Goal: Task Accomplishment & Management: Manage account settings

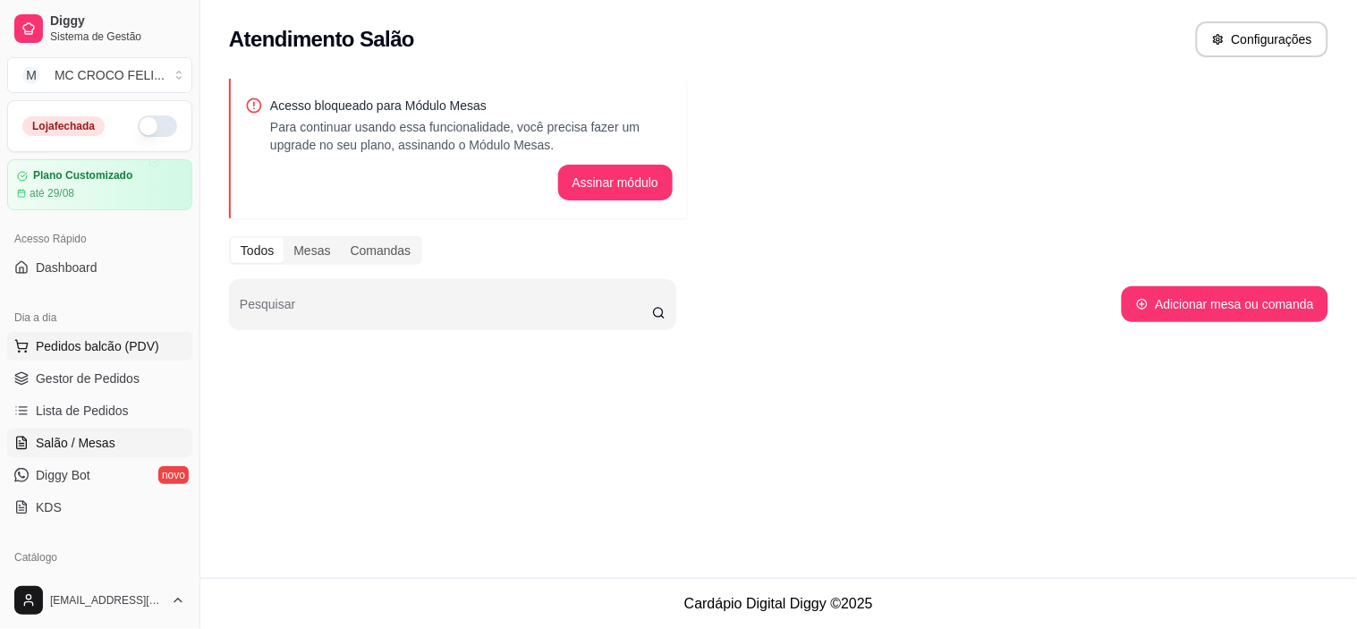
click at [95, 351] on span "Pedidos balcão (PDV)" at bounding box center [97, 346] width 123 height 18
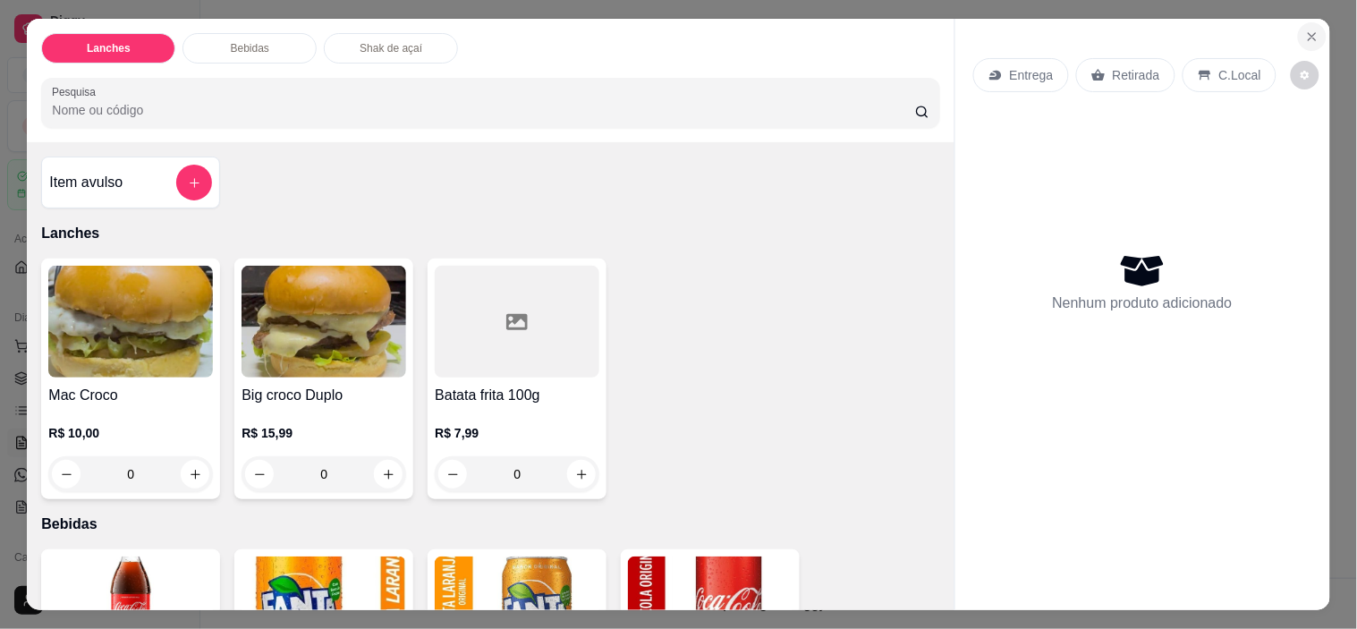
click at [1309, 33] on icon "Close" at bounding box center [1313, 37] width 14 height 14
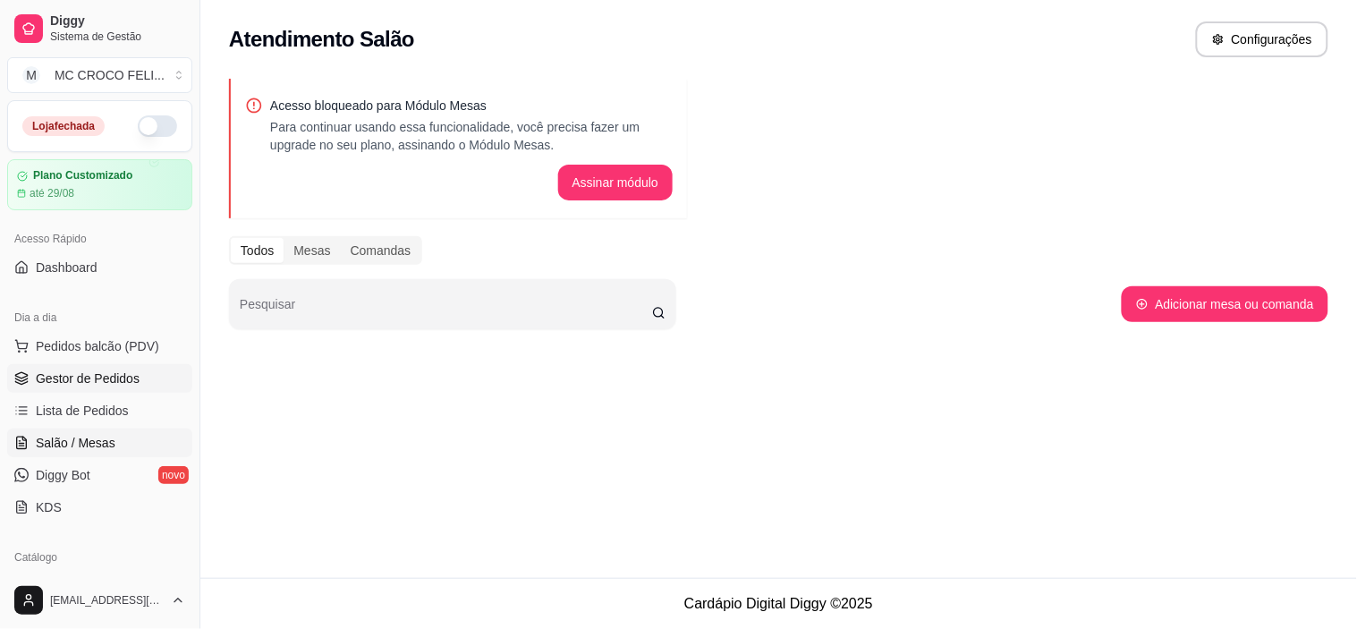
click at [87, 377] on span "Gestor de Pedidos" at bounding box center [88, 379] width 104 height 18
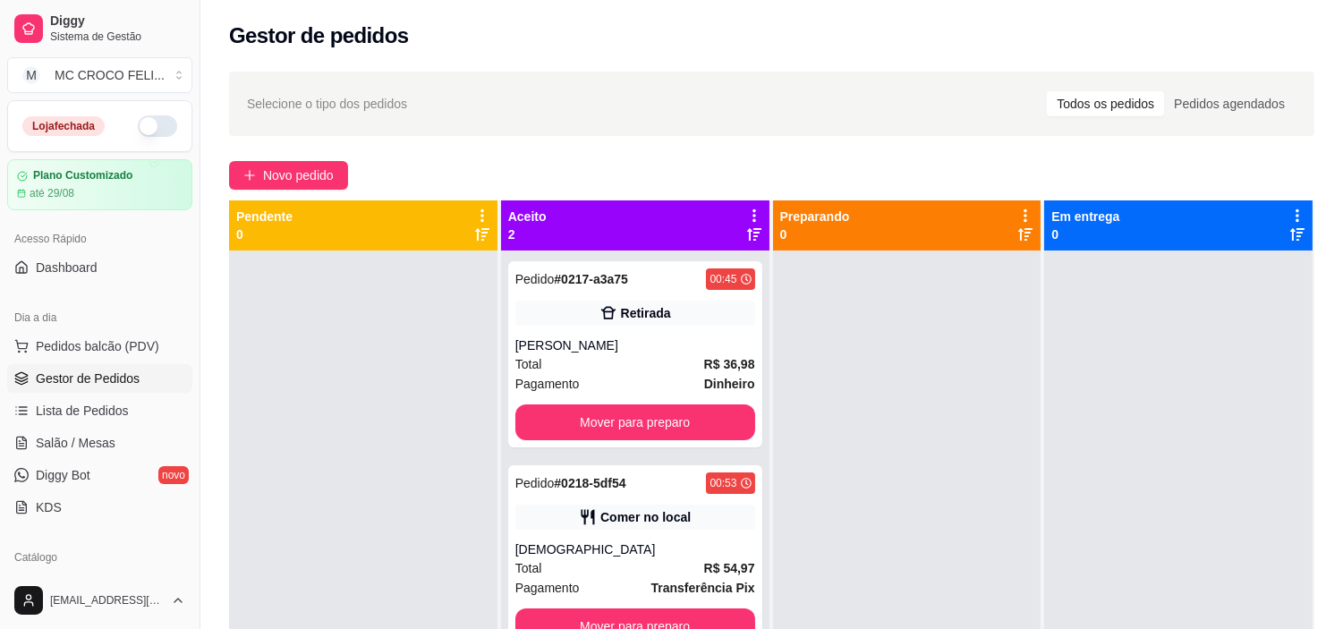
click at [1127, 96] on div "Todos os pedidos" at bounding box center [1105, 103] width 117 height 25
click at [1047, 91] on input "Todos os pedidos" at bounding box center [1047, 91] width 0 height 0
click at [1127, 96] on div "Todos os pedidos" at bounding box center [1105, 103] width 117 height 25
click at [1047, 91] on input "Todos os pedidos" at bounding box center [1047, 91] width 0 height 0
click at [1127, 96] on div "Todos os pedidos" at bounding box center [1105, 103] width 117 height 25
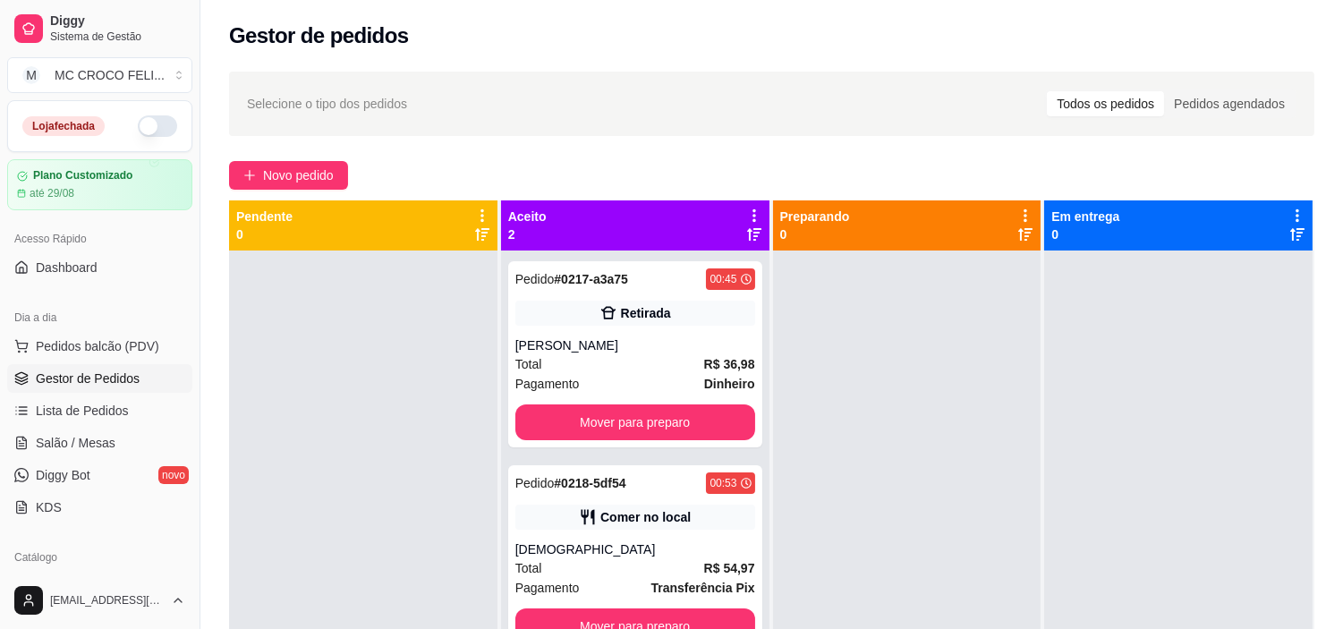
click at [1047, 91] on input "Todos os pedidos" at bounding box center [1047, 91] width 0 height 0
click at [1127, 96] on div "Todos os pedidos" at bounding box center [1105, 103] width 117 height 25
click at [1047, 91] on input "Todos os pedidos" at bounding box center [1047, 91] width 0 height 0
click at [81, 414] on span "Lista de Pedidos" at bounding box center [82, 411] width 93 height 18
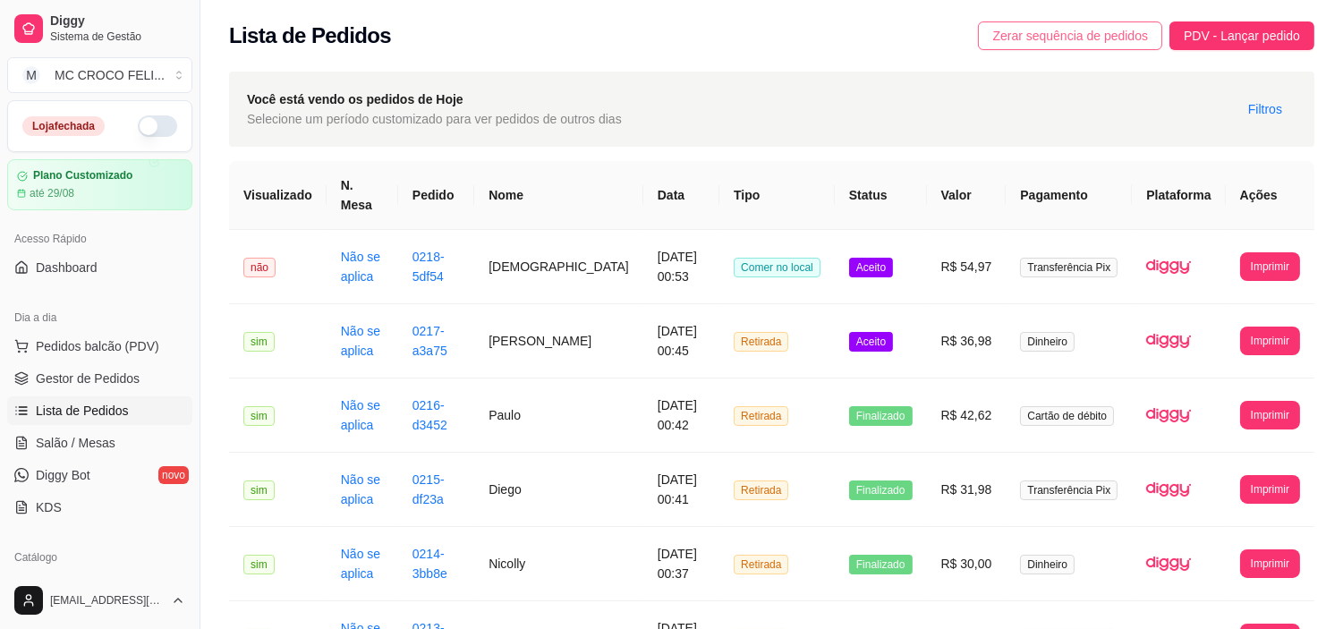
click at [1101, 32] on span "Zerar sequência de pedidos" at bounding box center [1070, 36] width 156 height 20
click at [81, 380] on span "Gestor de Pedidos" at bounding box center [88, 379] width 104 height 18
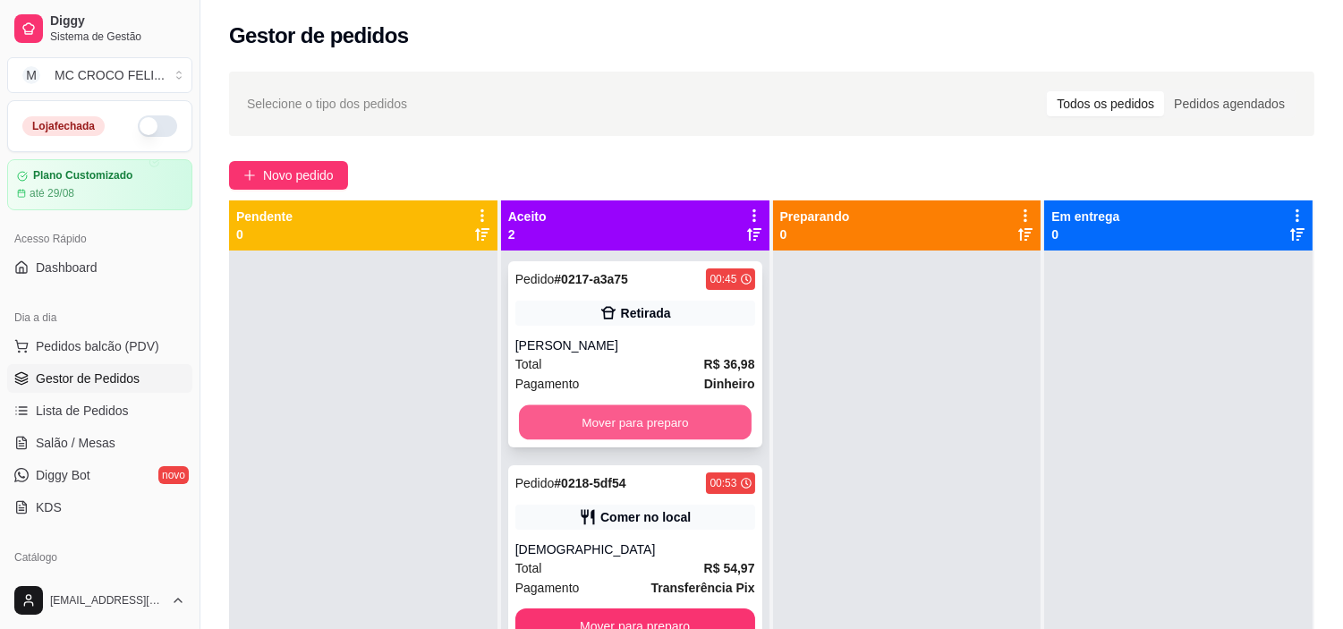
click at [623, 427] on button "Mover para preparo" at bounding box center [635, 422] width 233 height 35
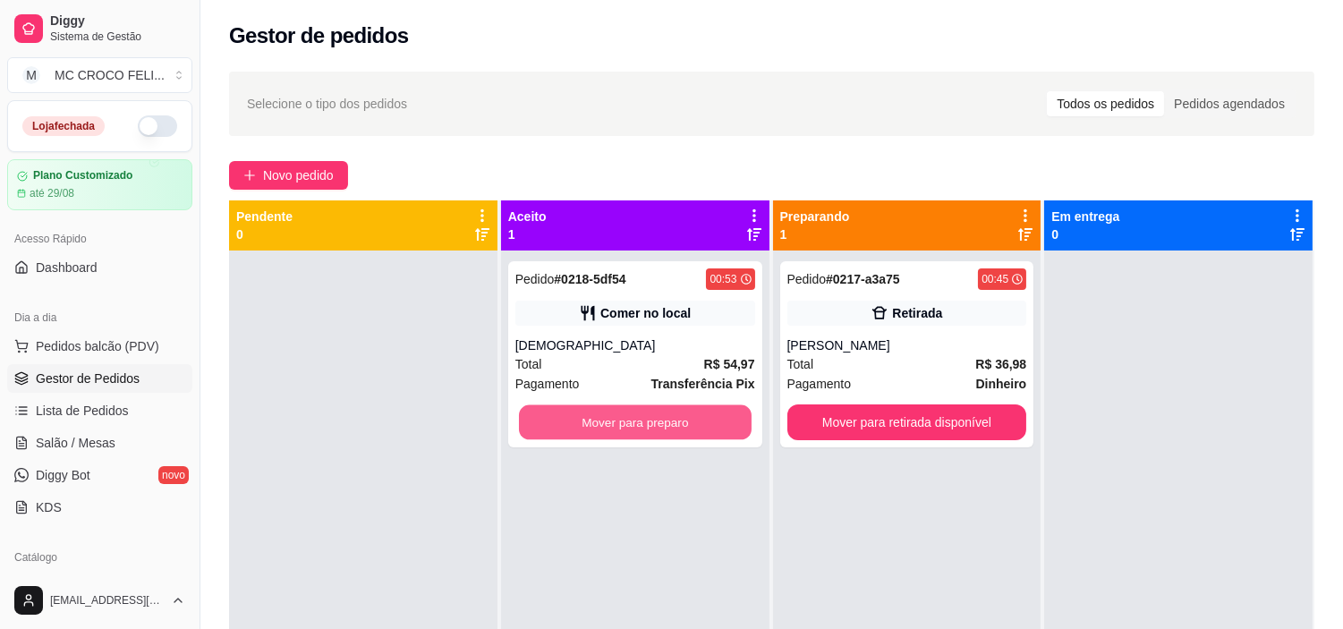
click at [623, 427] on button "Mover para preparo" at bounding box center [635, 422] width 233 height 35
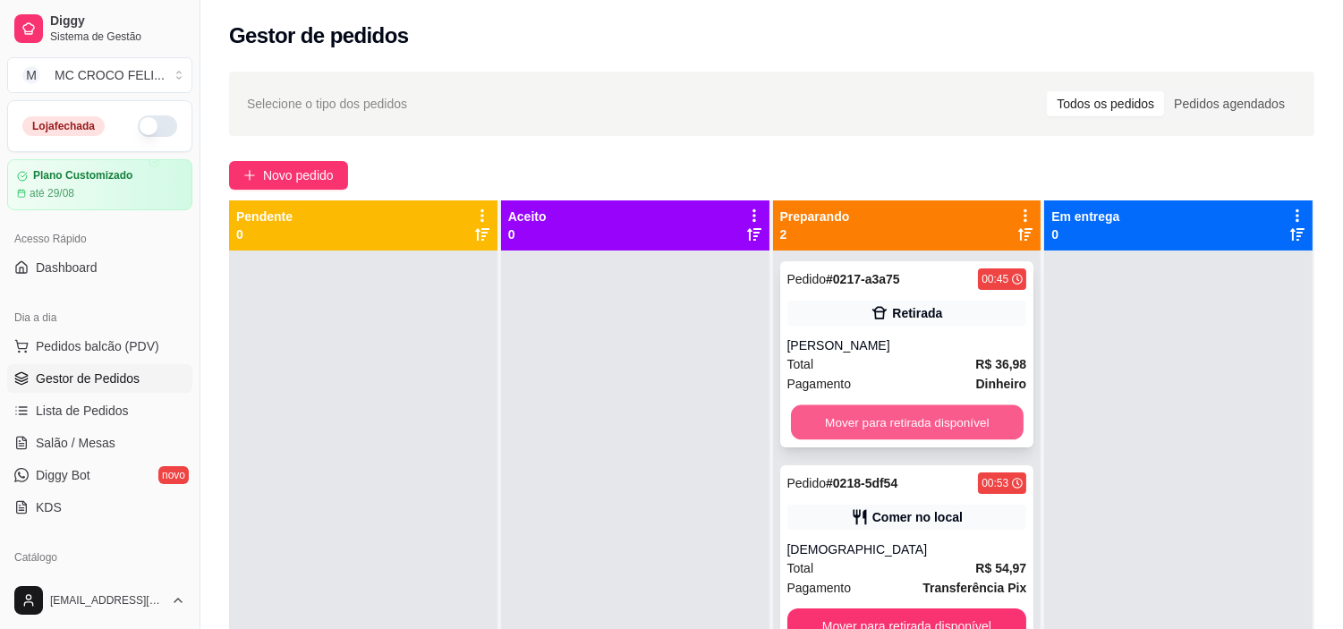
click at [990, 409] on button "Mover para retirada disponível" at bounding box center [907, 422] width 233 height 35
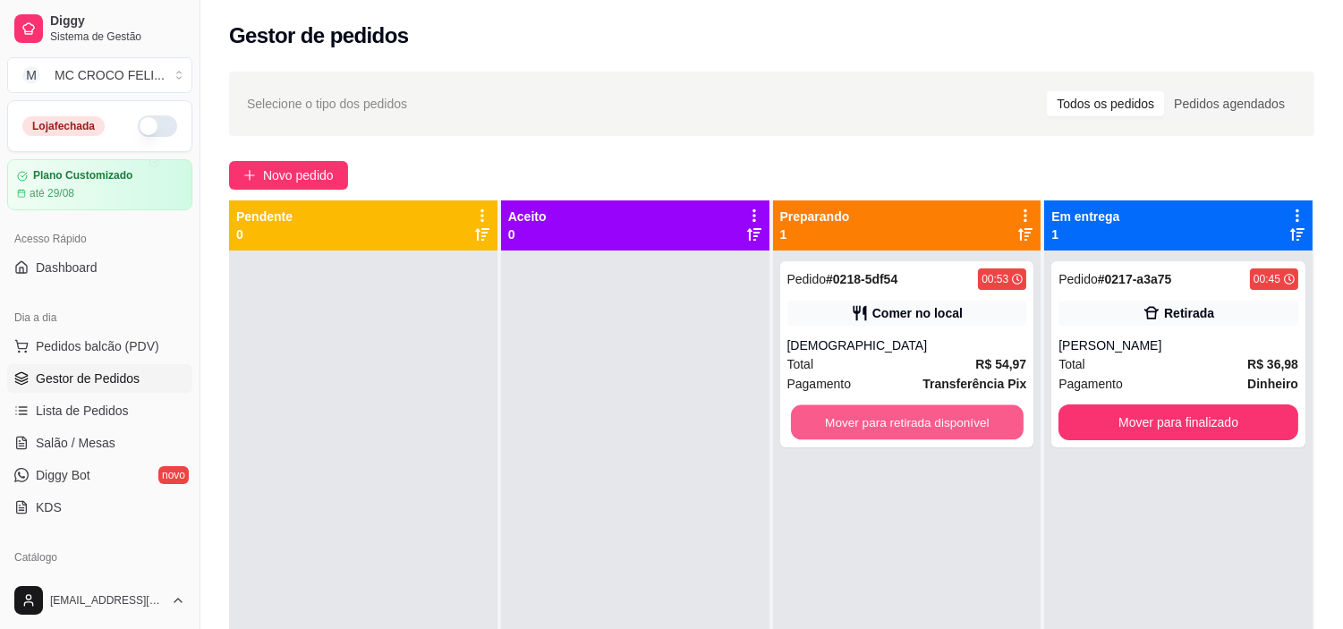
click at [990, 409] on button "Mover para retirada disponível" at bounding box center [907, 422] width 233 height 35
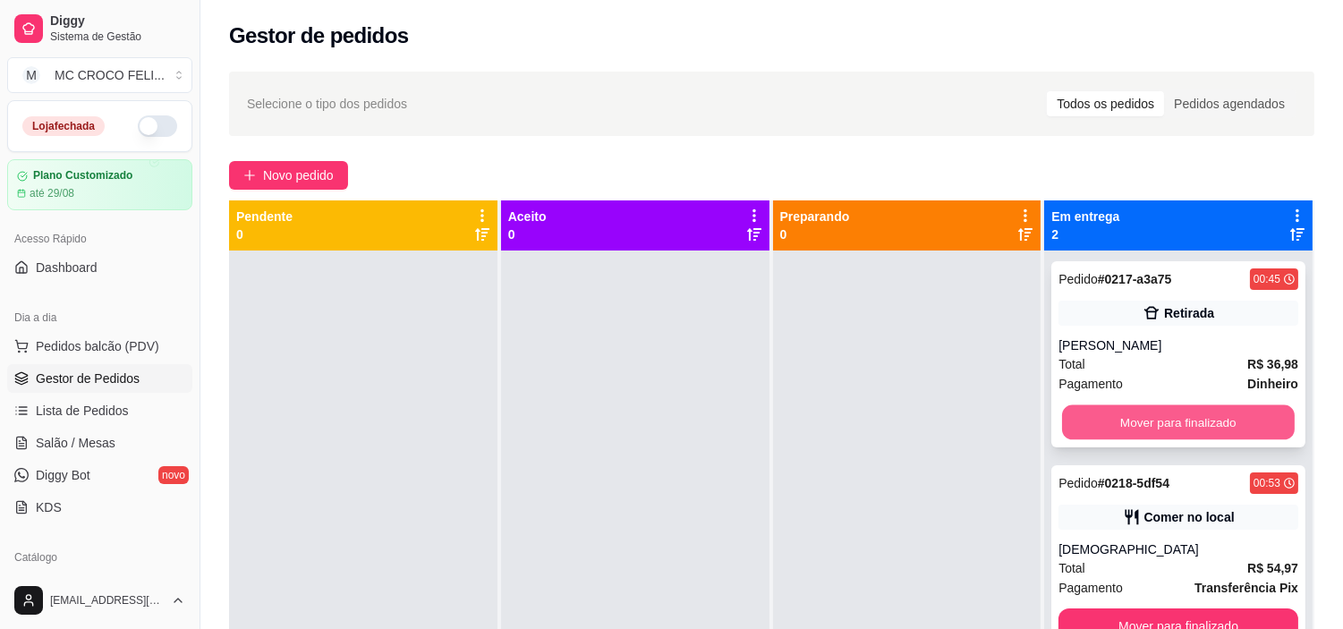
click at [1128, 438] on button "Mover para finalizado" at bounding box center [1178, 422] width 233 height 35
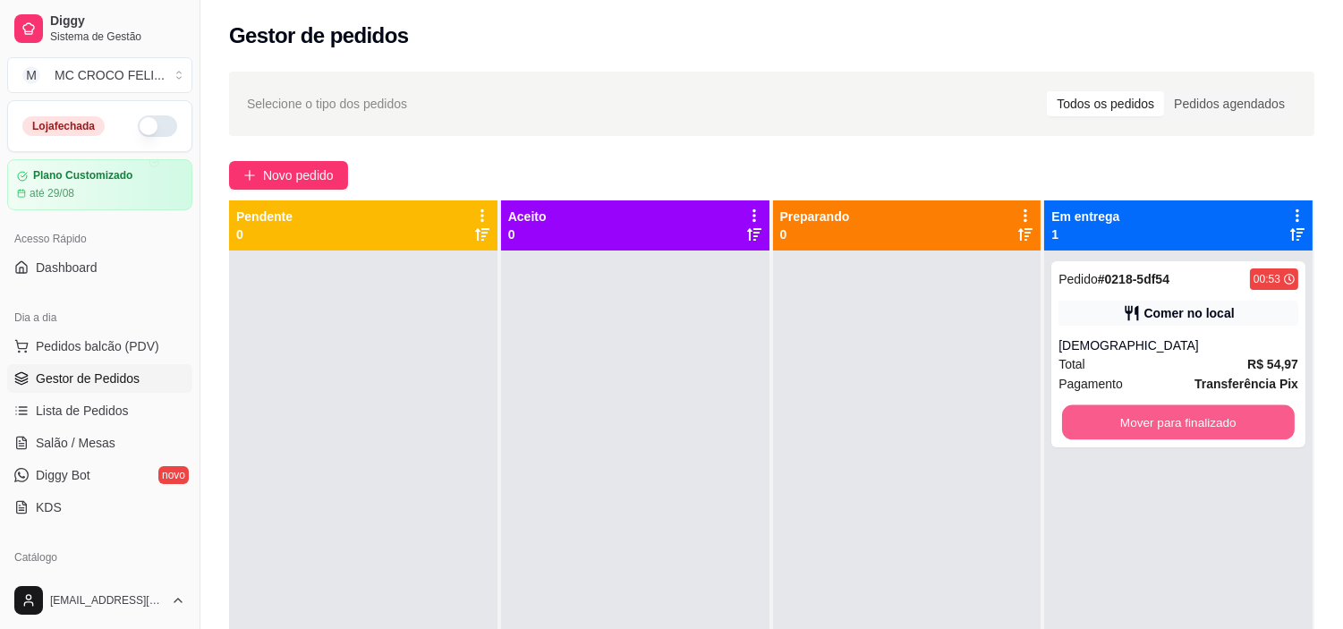
click at [1128, 438] on button "Mover para finalizado" at bounding box center [1178, 422] width 233 height 35
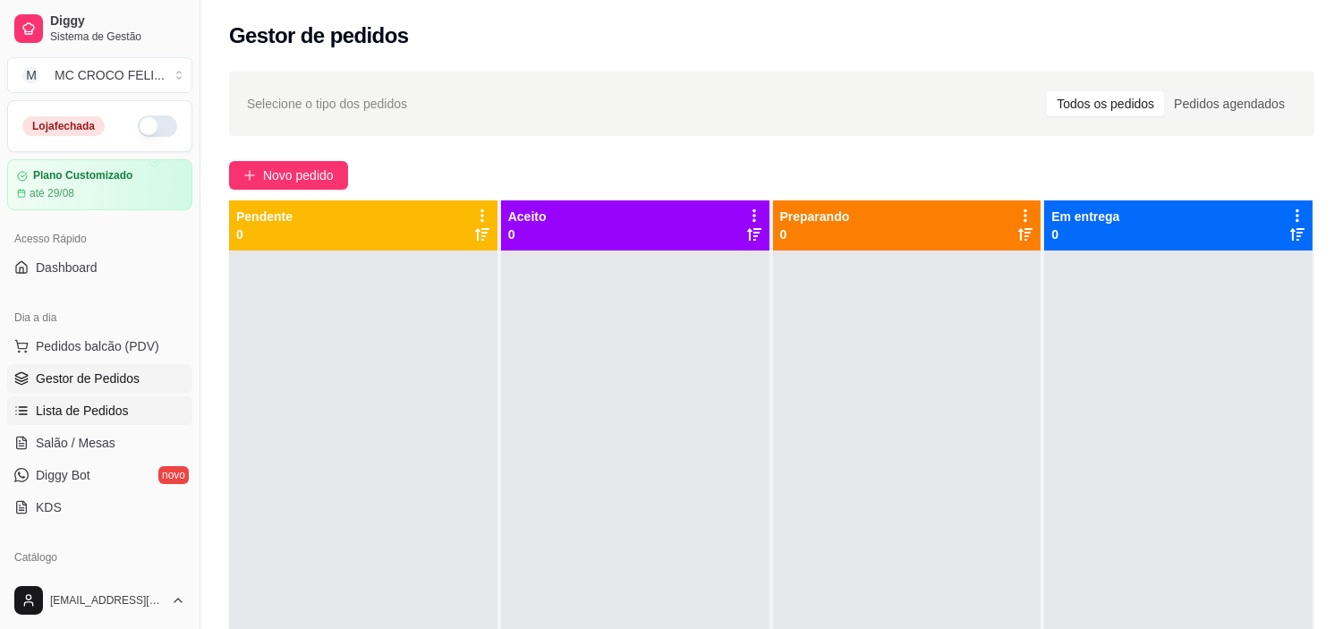
click at [92, 408] on span "Lista de Pedidos" at bounding box center [82, 411] width 93 height 18
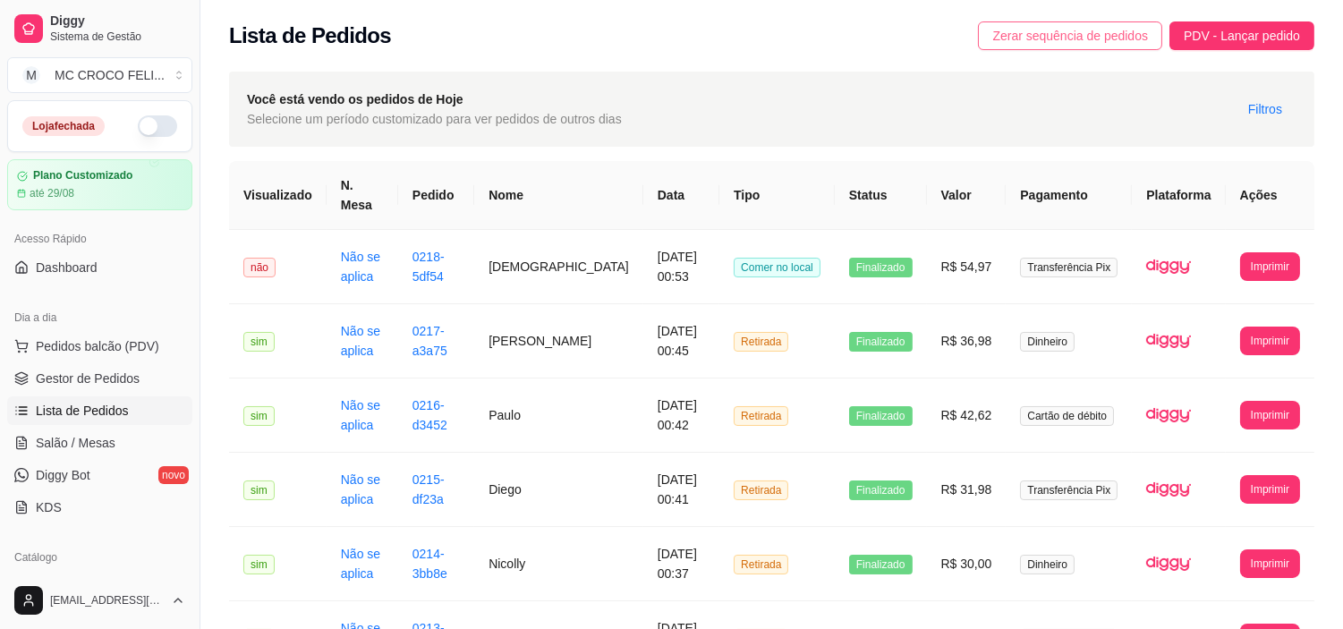
click at [1110, 48] on button "Zerar sequência de pedidos" at bounding box center [1070, 35] width 184 height 29
click at [97, 388] on link "Gestor de Pedidos" at bounding box center [99, 378] width 185 height 29
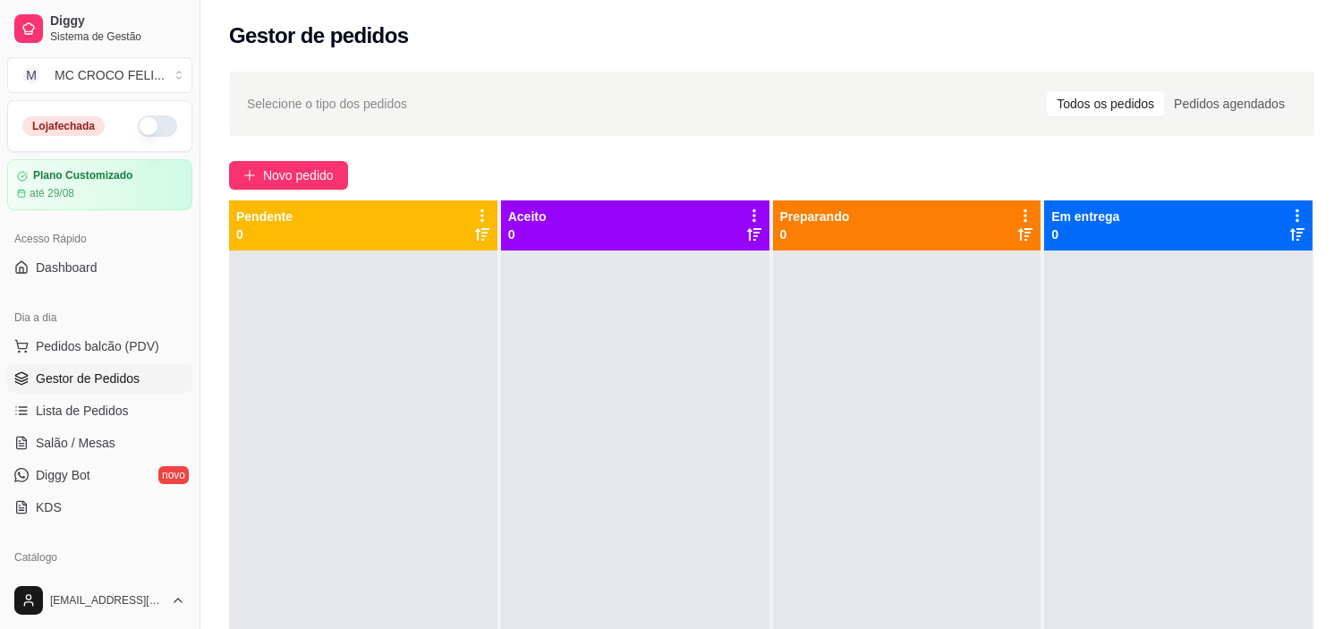
click at [146, 115] on button "button" at bounding box center [157, 125] width 39 height 21
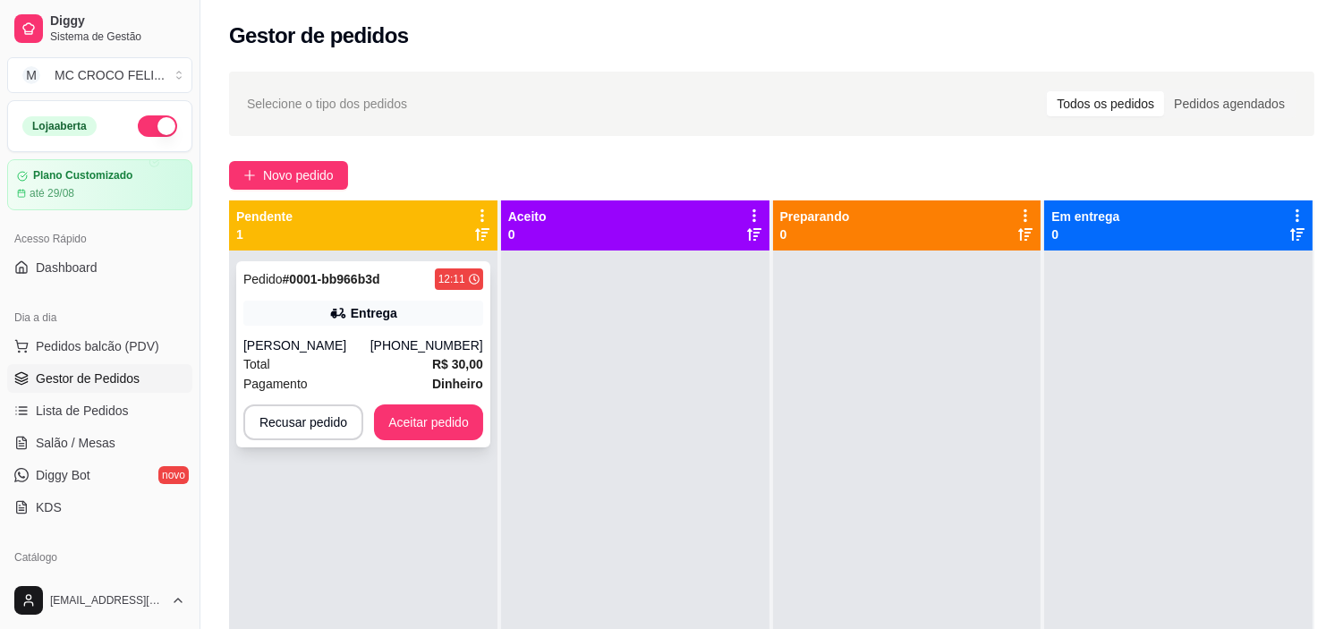
click at [353, 310] on div "Entrega" at bounding box center [374, 313] width 47 height 18
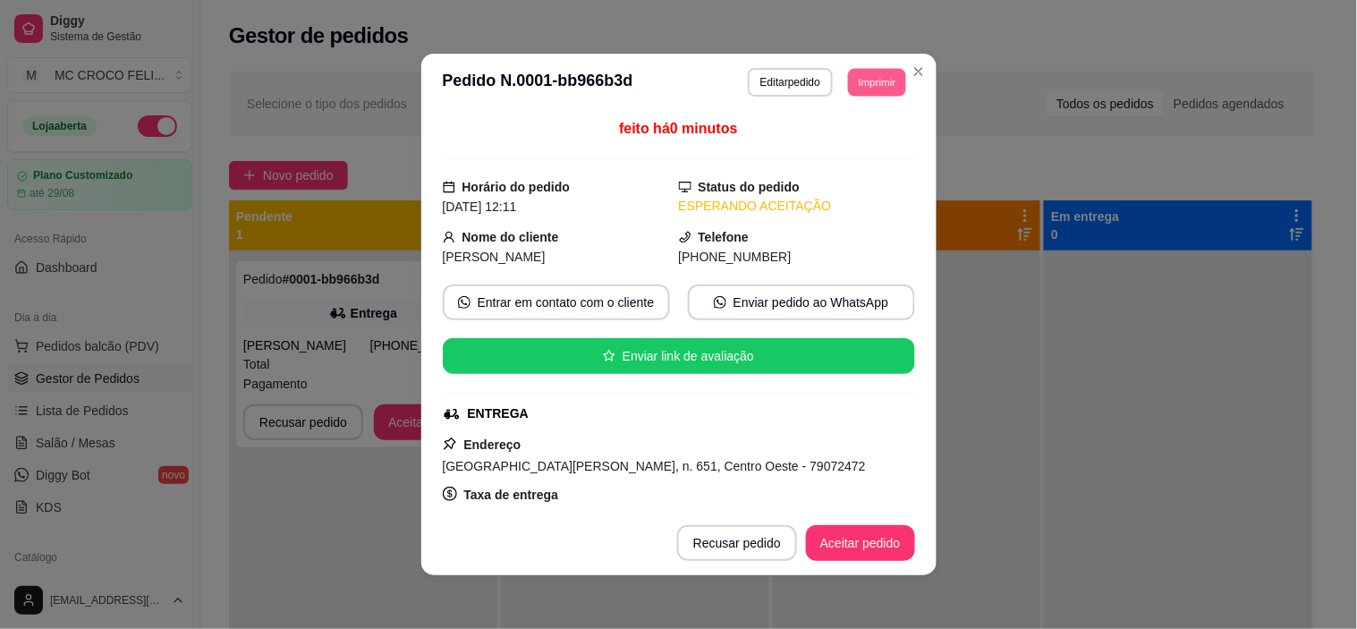
click at [877, 81] on button "Imprimir" at bounding box center [877, 82] width 58 height 28
click at [807, 155] on button "IMPRESSORA" at bounding box center [836, 146] width 125 height 28
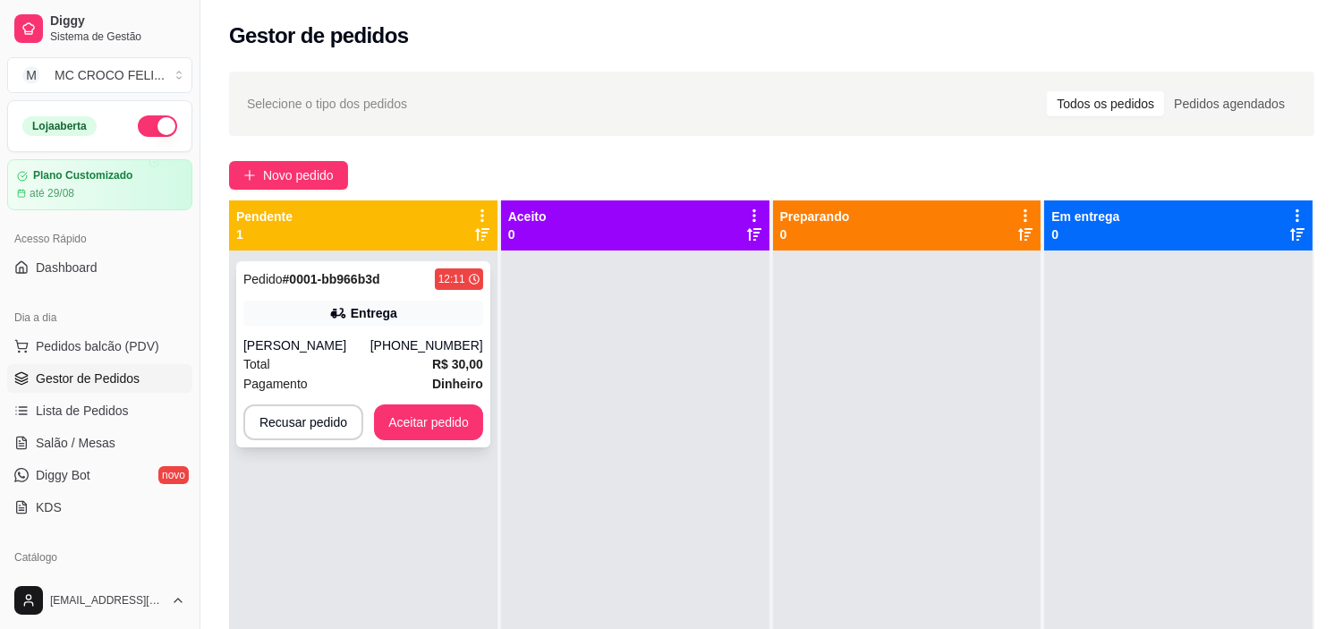
click at [283, 335] on div "Pedido # 0001-bb966b3d 12:11 Entrega [MEDICAL_DATA] [PHONE_NUMBER] Total R$ 30,…" at bounding box center [363, 354] width 254 height 186
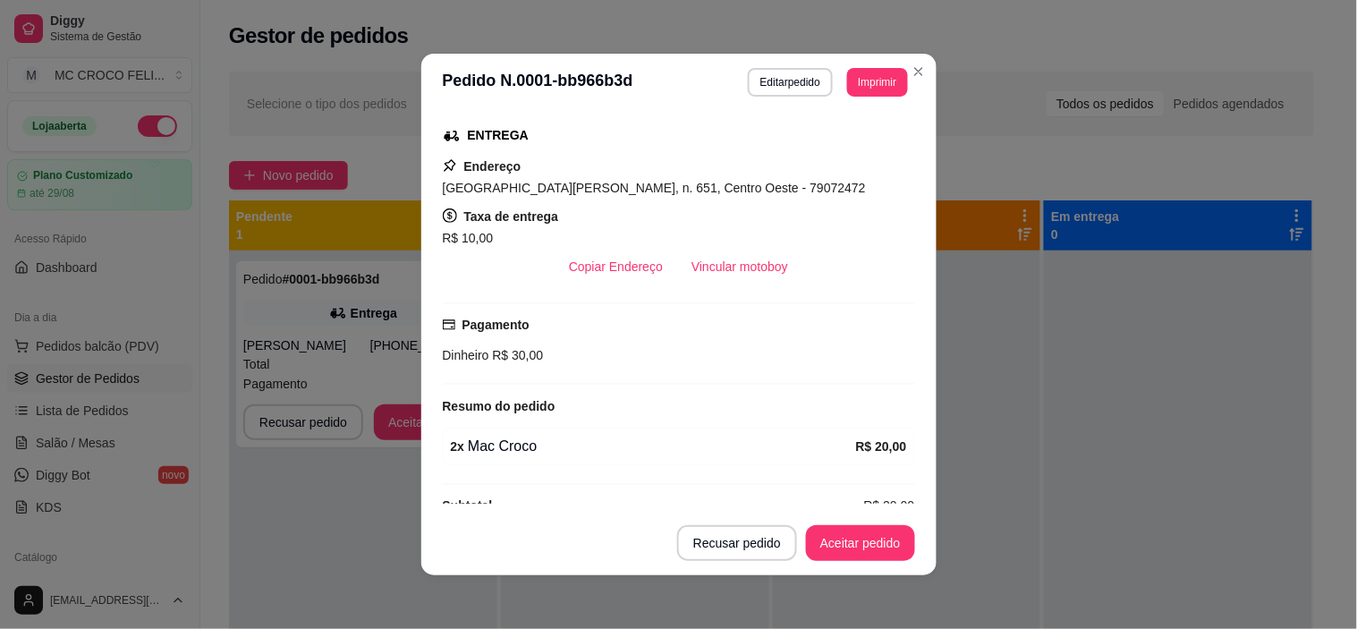
scroll to position [311, 0]
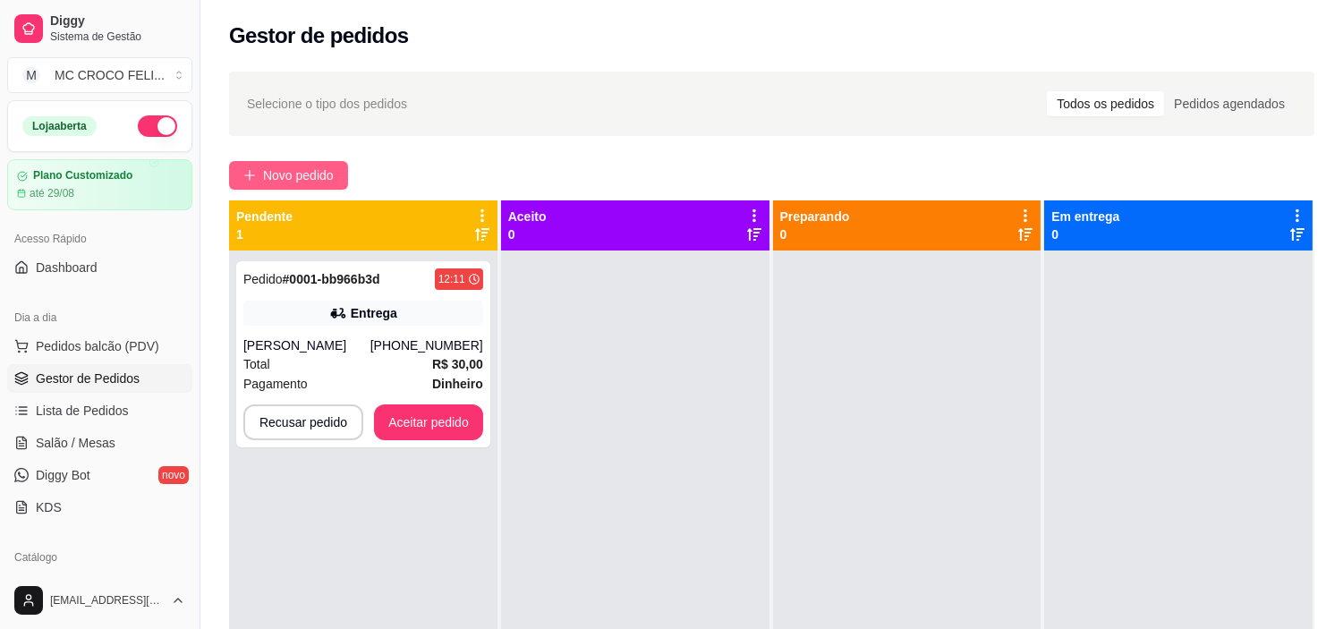
click at [246, 177] on icon "plus" at bounding box center [249, 175] width 13 height 13
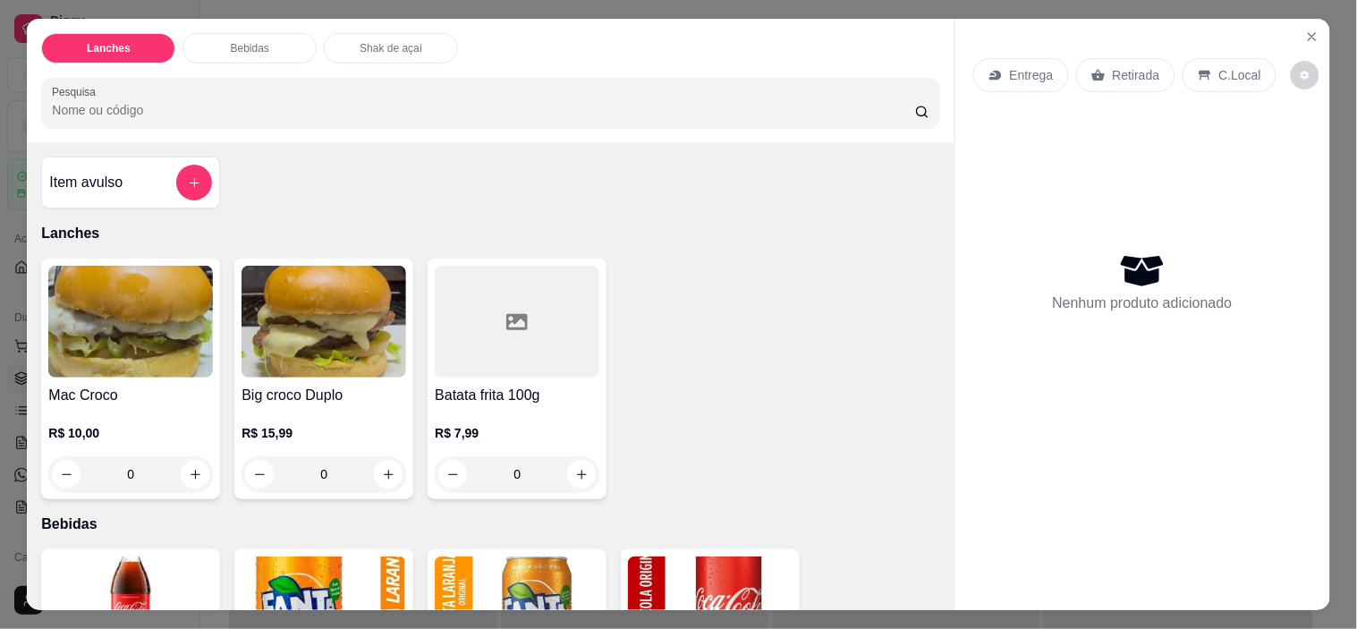
click at [119, 101] on input "Pesquisa" at bounding box center [483, 110] width 863 height 18
click at [376, 467] on div "0" at bounding box center [324, 474] width 165 height 36
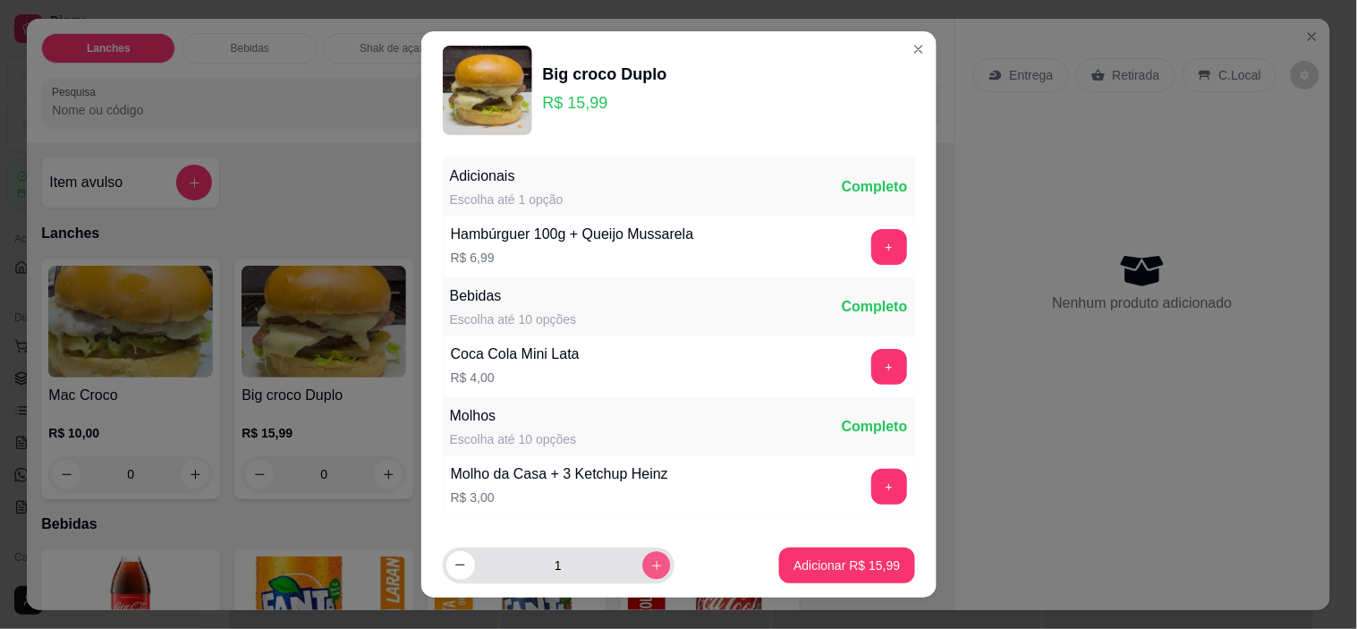
click at [650, 570] on icon "increase-product-quantity" at bounding box center [656, 565] width 13 height 13
type input "2"
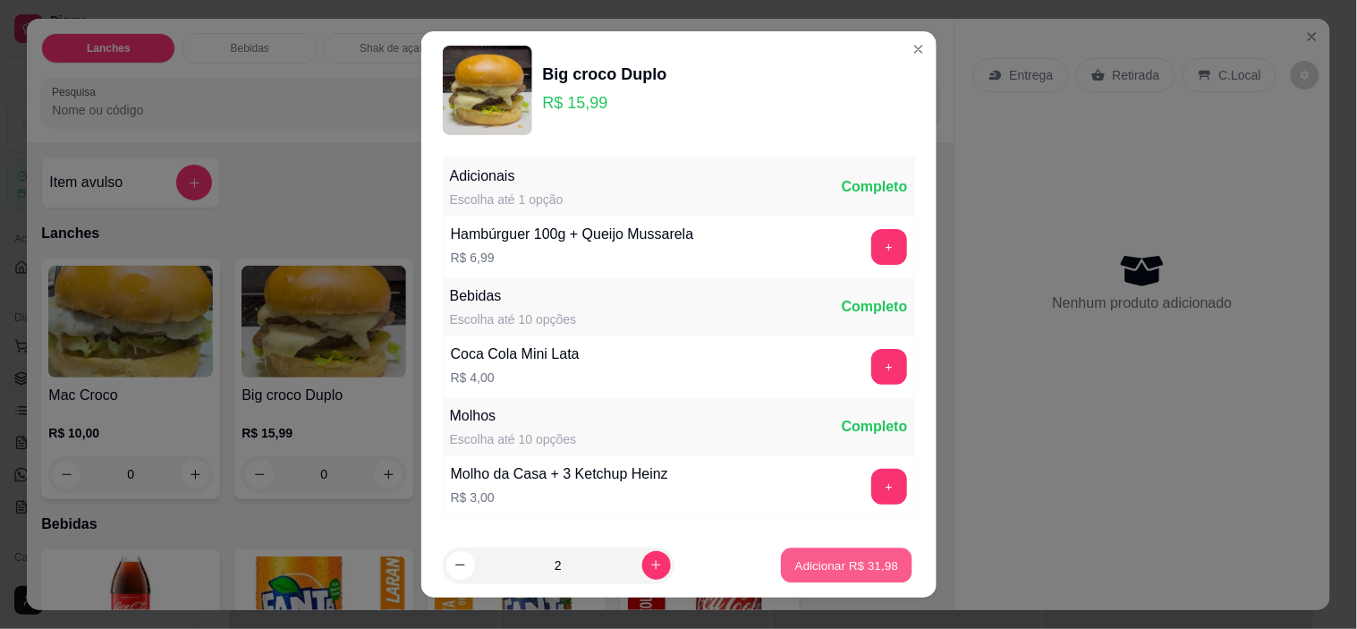
click at [851, 570] on p "Adicionar R$ 31,98" at bounding box center [847, 565] width 104 height 17
type input "2"
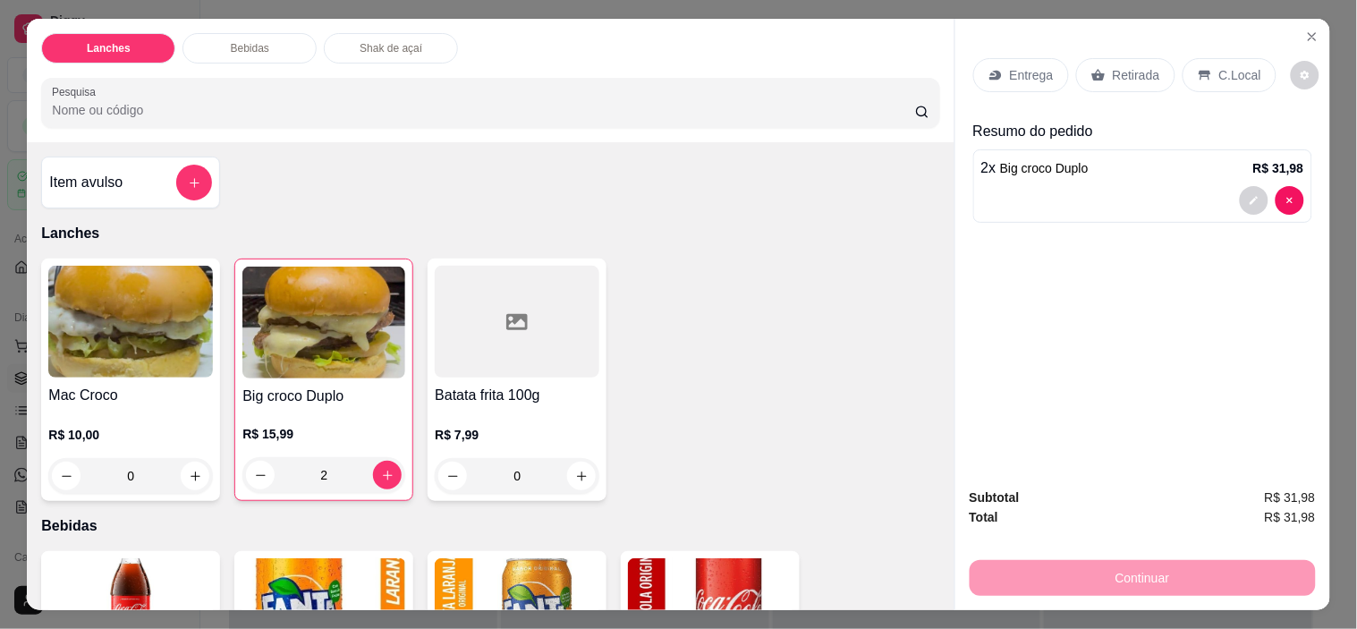
click at [166, 102] on input "Pesquisa" at bounding box center [483, 110] width 863 height 18
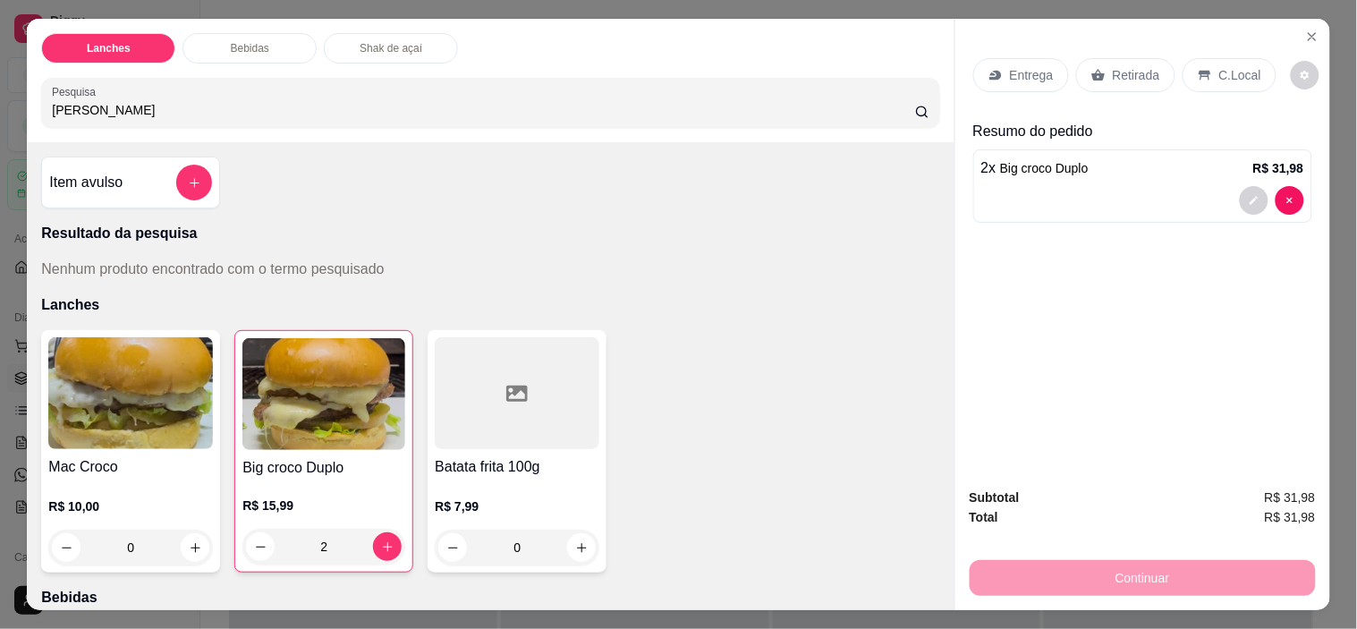
type input "[PERSON_NAME]"
click at [1129, 583] on div "Continuar" at bounding box center [1143, 576] width 346 height 40
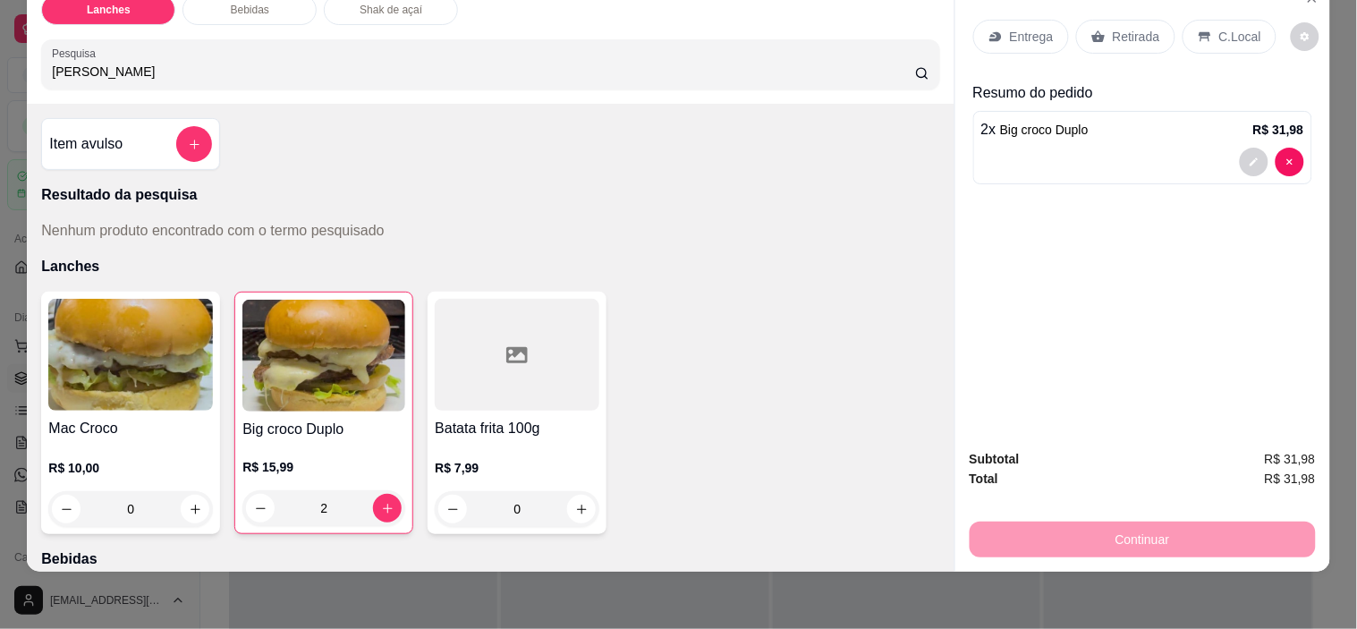
scroll to position [46, 0]
click at [1133, 533] on div "Continuar" at bounding box center [1143, 537] width 346 height 40
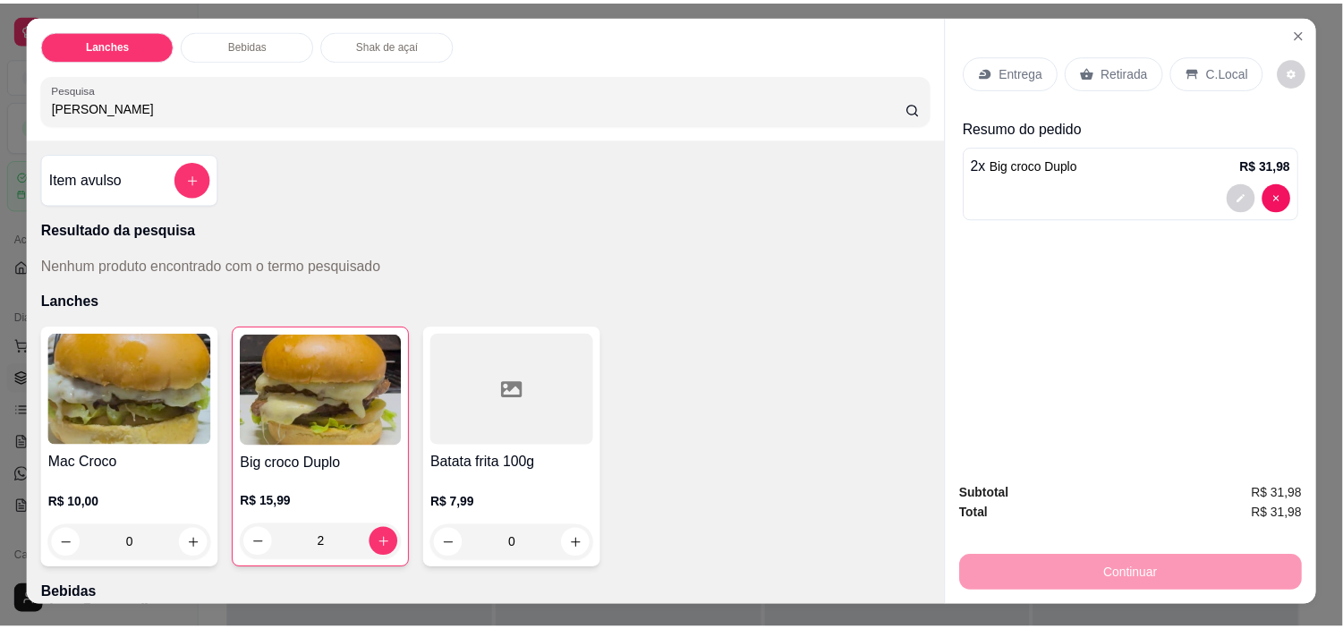
scroll to position [0, 0]
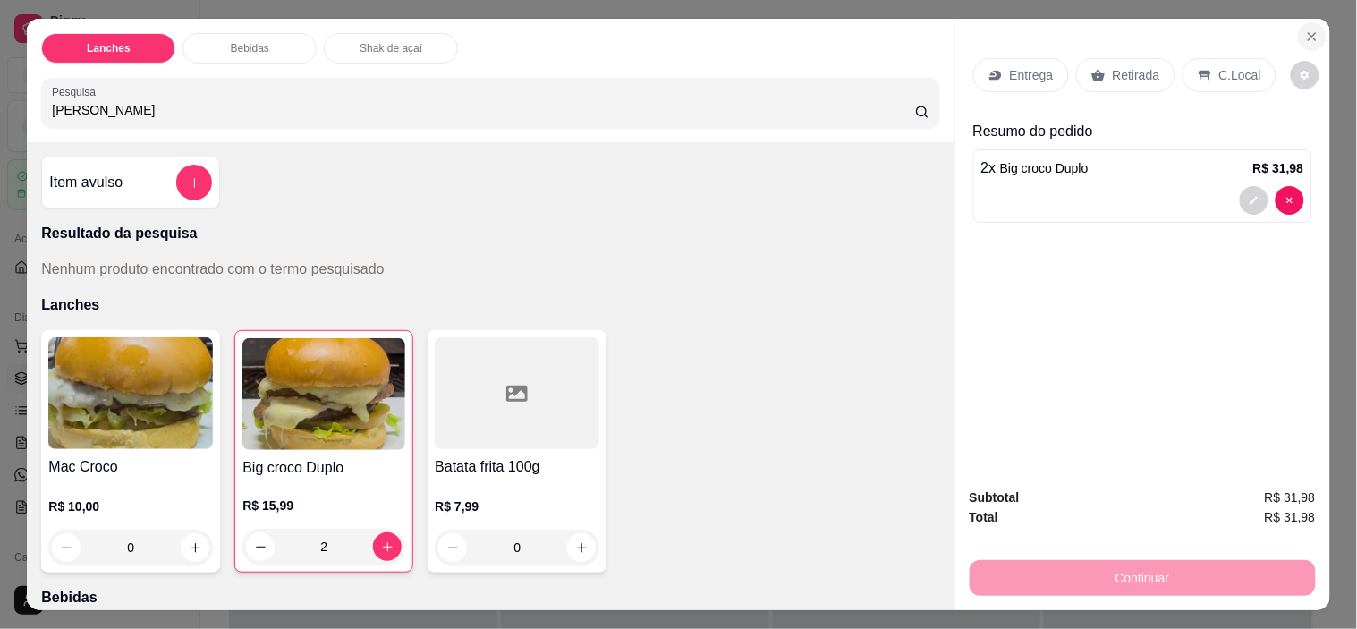
click at [1306, 30] on icon "Close" at bounding box center [1313, 37] width 14 height 14
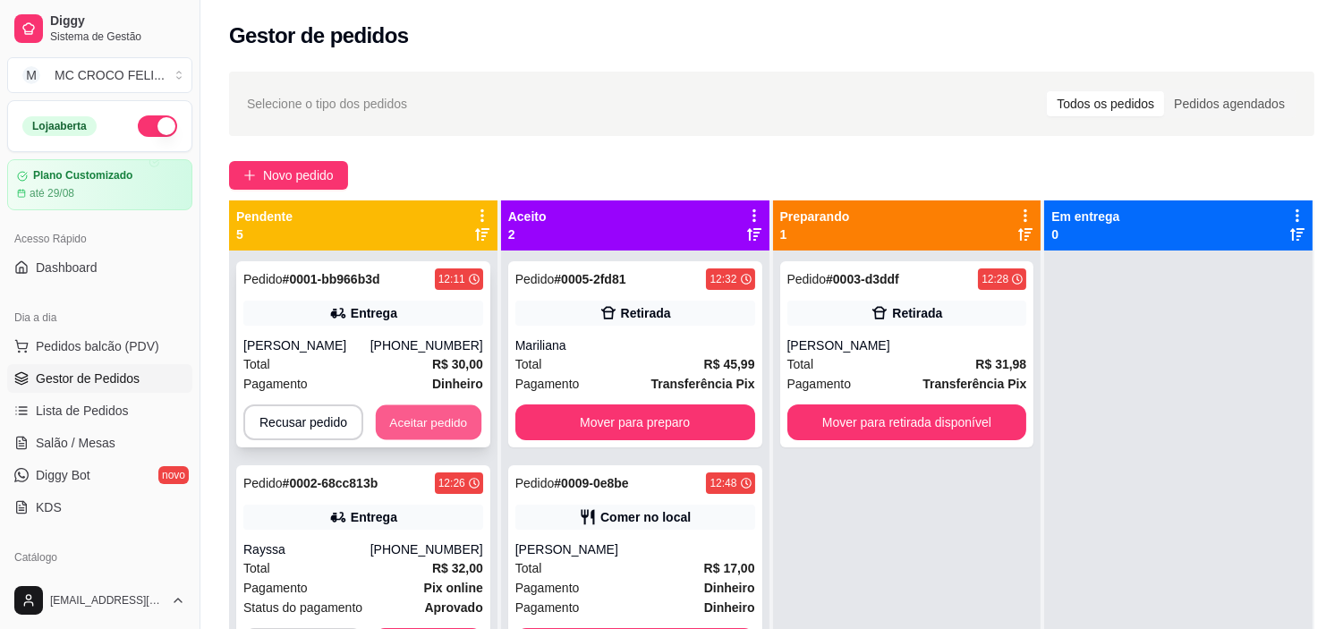
click at [413, 415] on button "Aceitar pedido" at bounding box center [429, 422] width 106 height 35
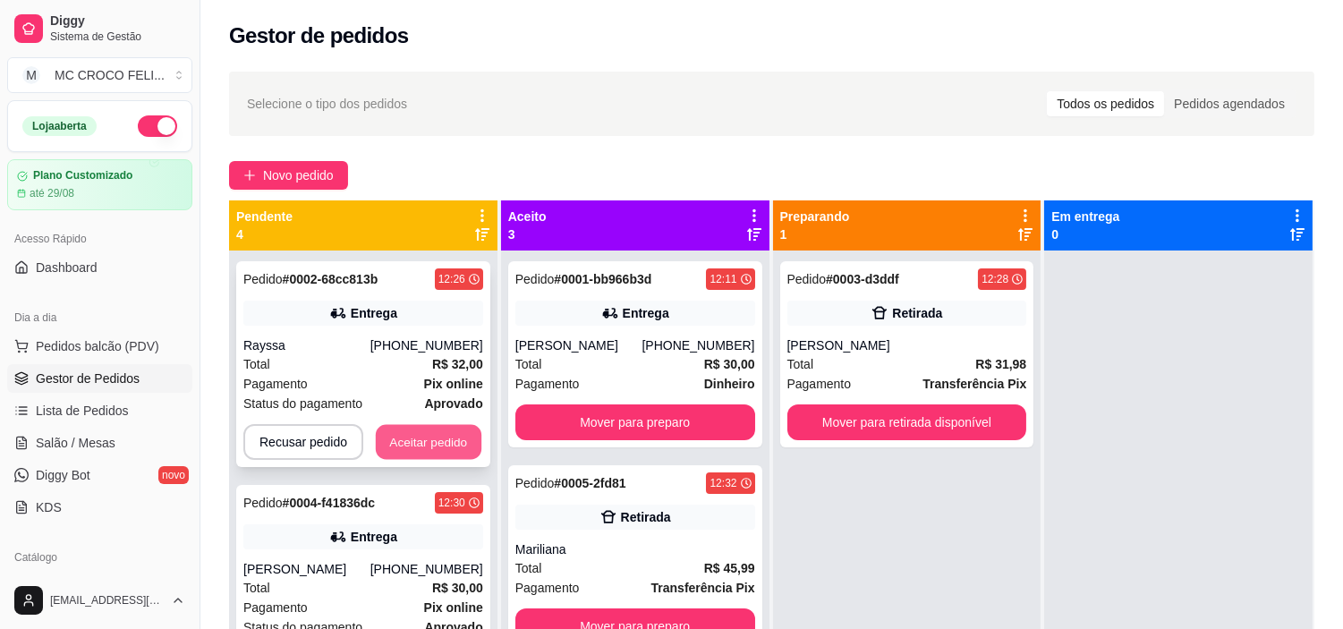
click at [404, 452] on button "Aceitar pedido" at bounding box center [429, 442] width 106 height 35
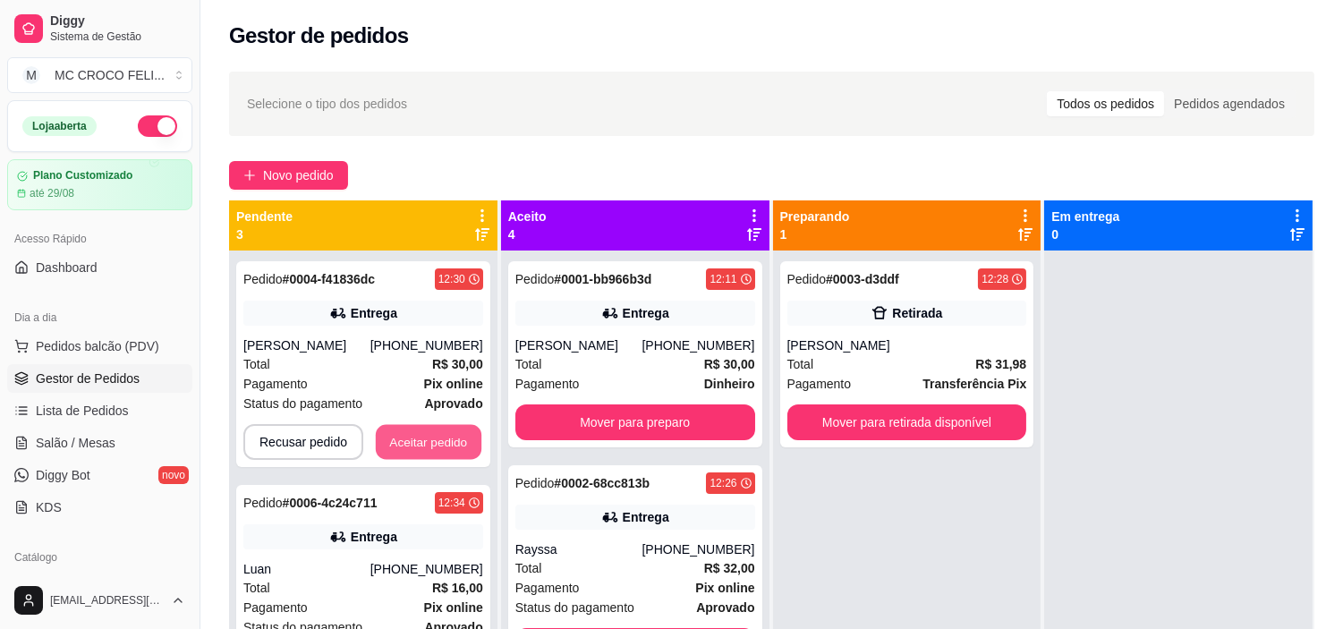
click at [404, 452] on button "Aceitar pedido" at bounding box center [429, 442] width 106 height 35
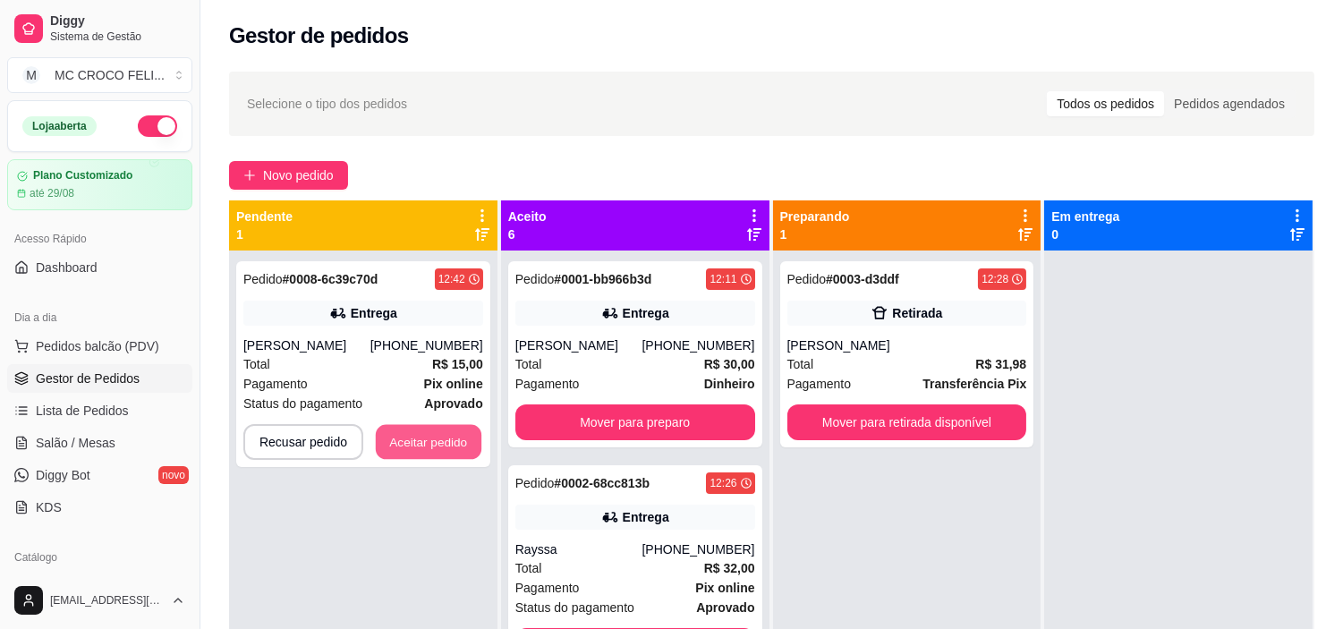
click at [404, 452] on button "Aceitar pedido" at bounding box center [429, 442] width 106 height 35
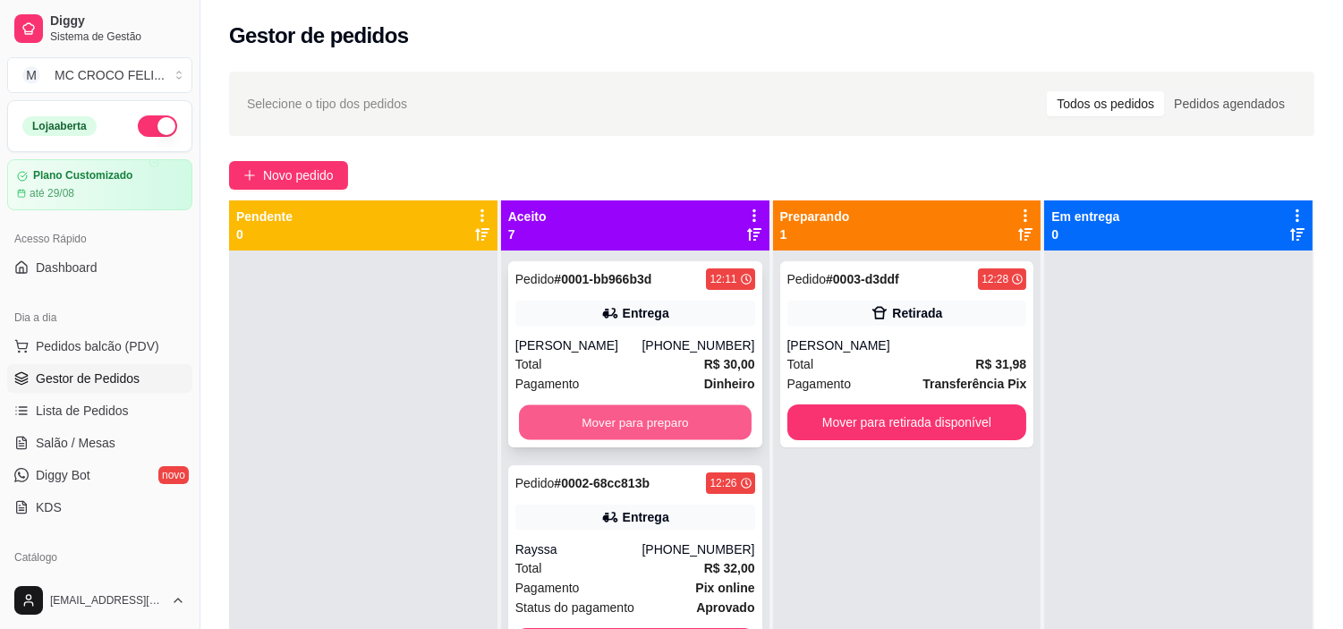
click at [568, 417] on button "Mover para preparo" at bounding box center [635, 422] width 233 height 35
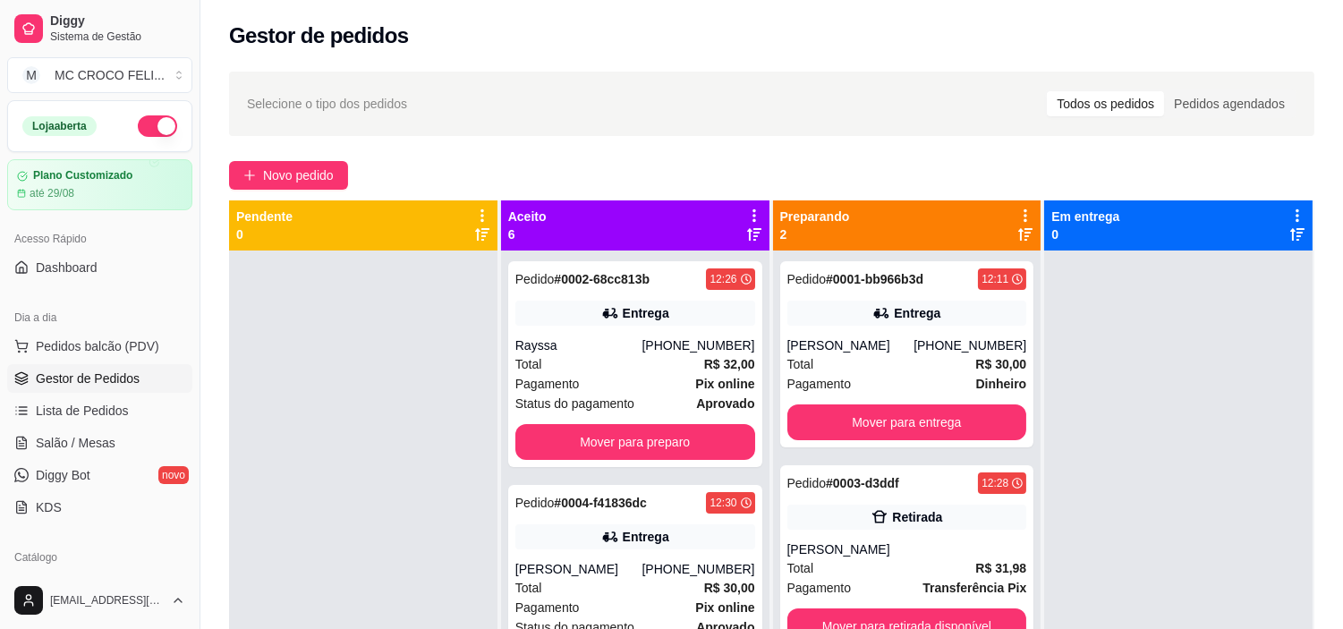
click at [568, 417] on div "Pedido # 0002-68cc813b 12:26 Entrega Rayssa [PHONE_NUMBER] Total R$ 32,00 Pagam…" at bounding box center [635, 364] width 254 height 206
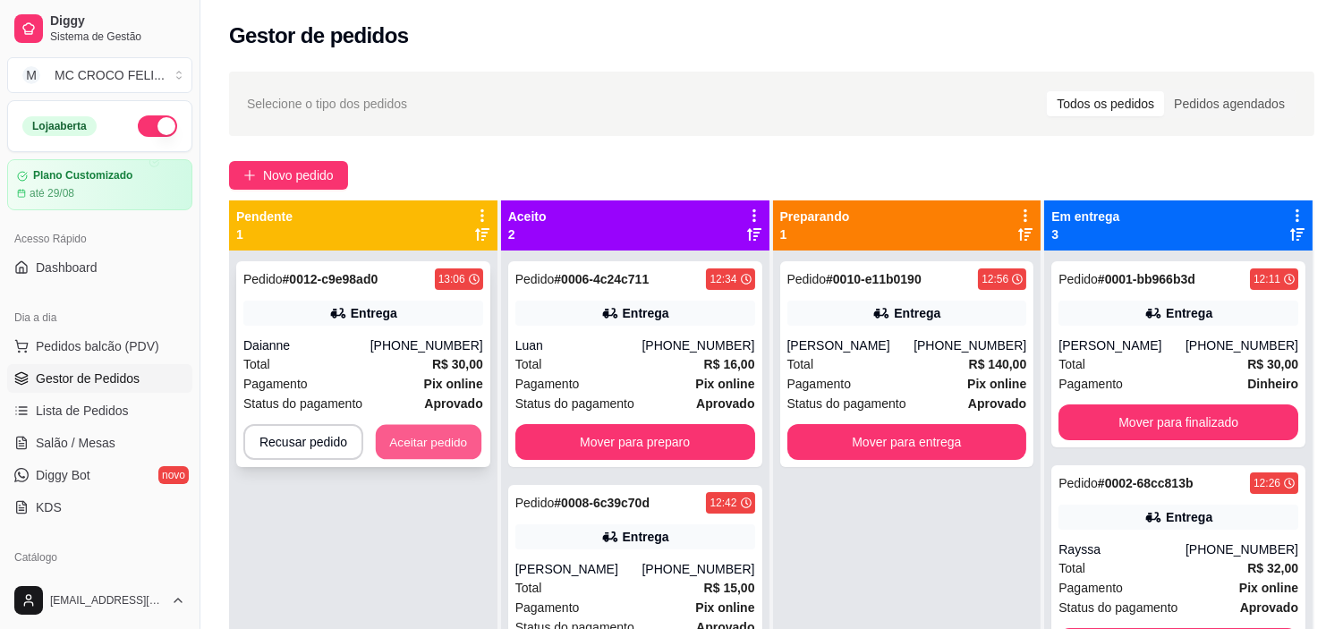
click at [404, 441] on button "Aceitar pedido" at bounding box center [429, 442] width 106 height 35
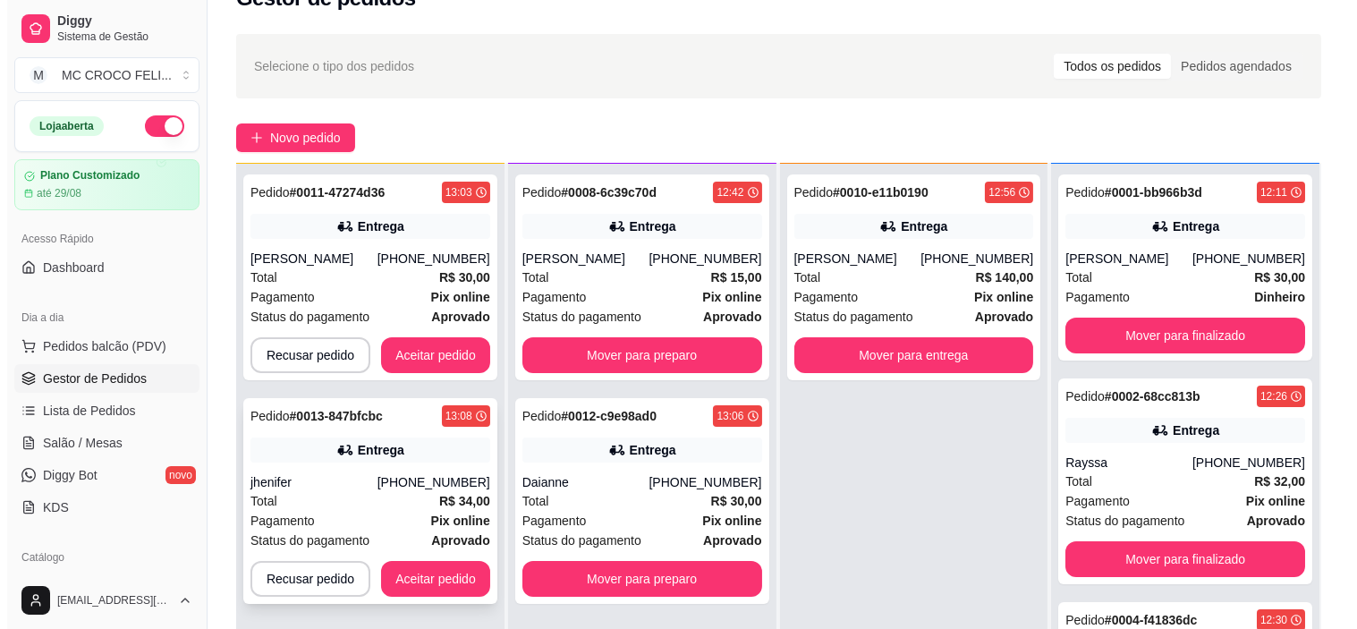
scroll to position [39, 0]
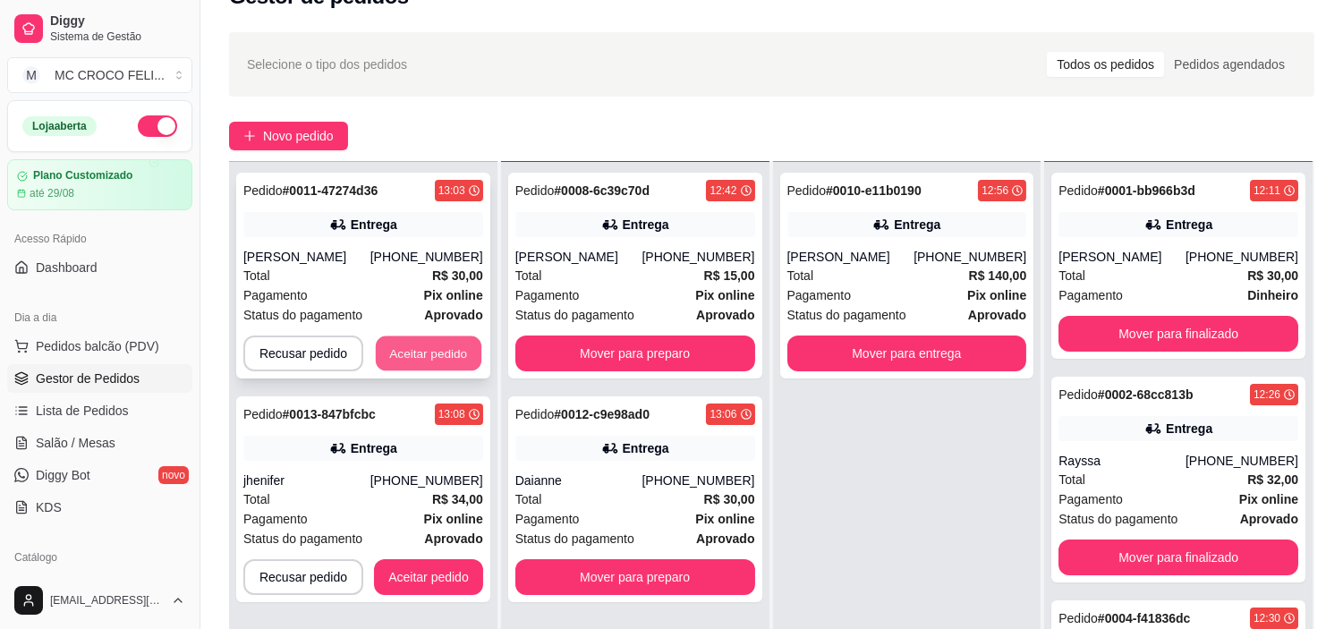
click at [421, 361] on button "Aceitar pedido" at bounding box center [429, 353] width 106 height 35
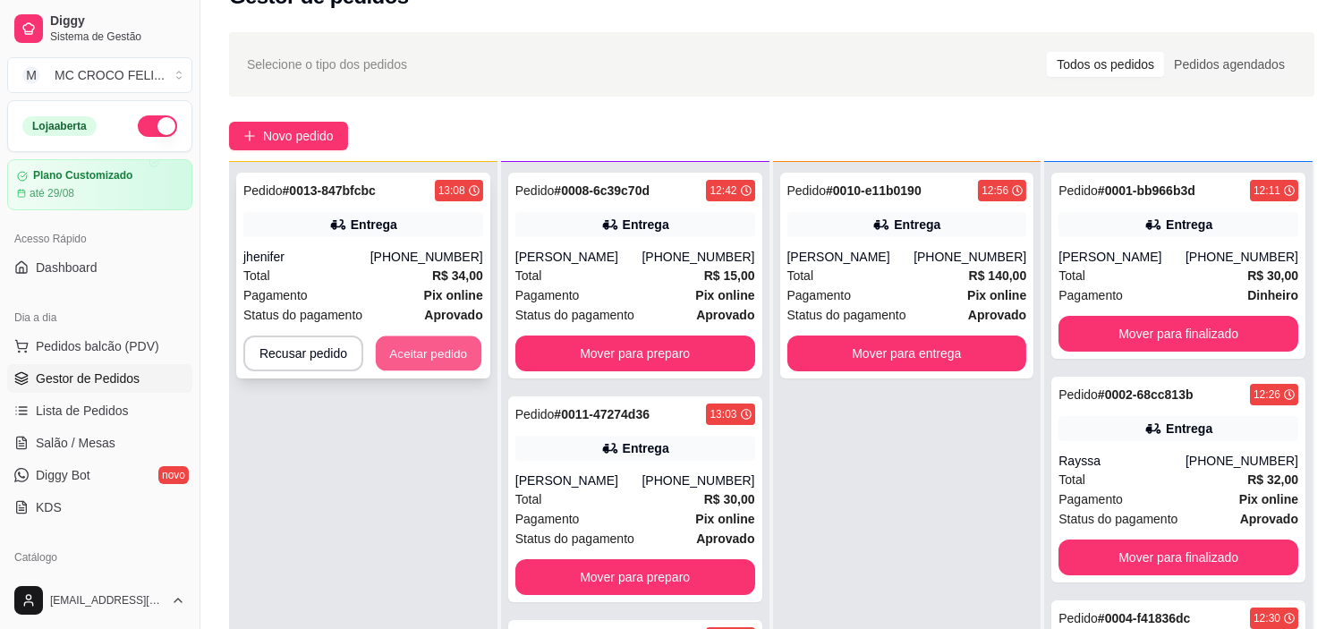
click at [419, 347] on button "Aceitar pedido" at bounding box center [429, 353] width 106 height 35
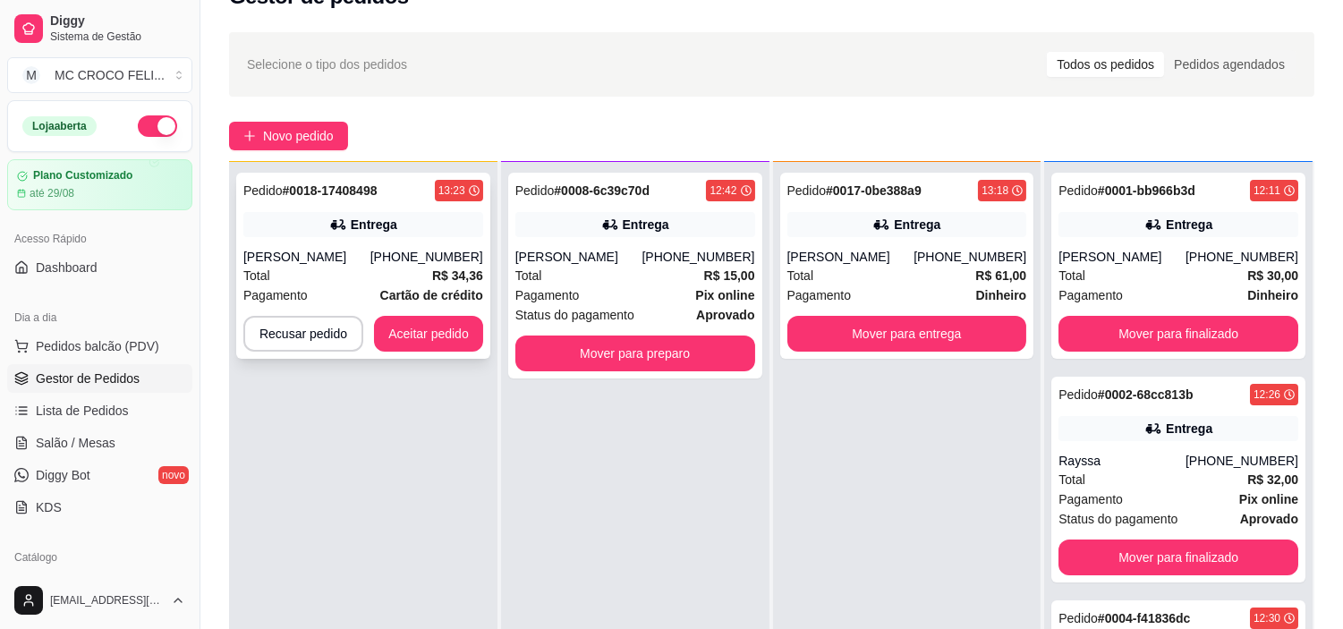
click at [387, 231] on div "Entrega" at bounding box center [374, 225] width 47 height 18
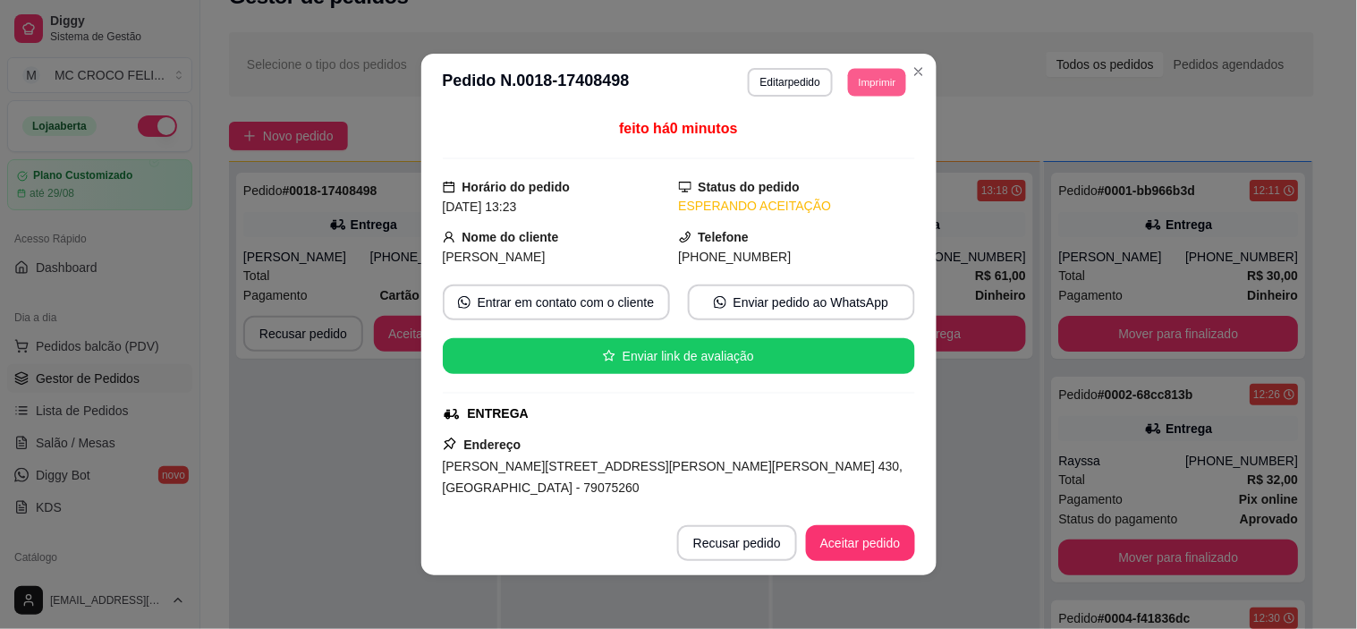
click at [859, 95] on button "Imprimir" at bounding box center [877, 82] width 58 height 28
click at [825, 152] on button "IMPRESSORA" at bounding box center [836, 146] width 125 height 28
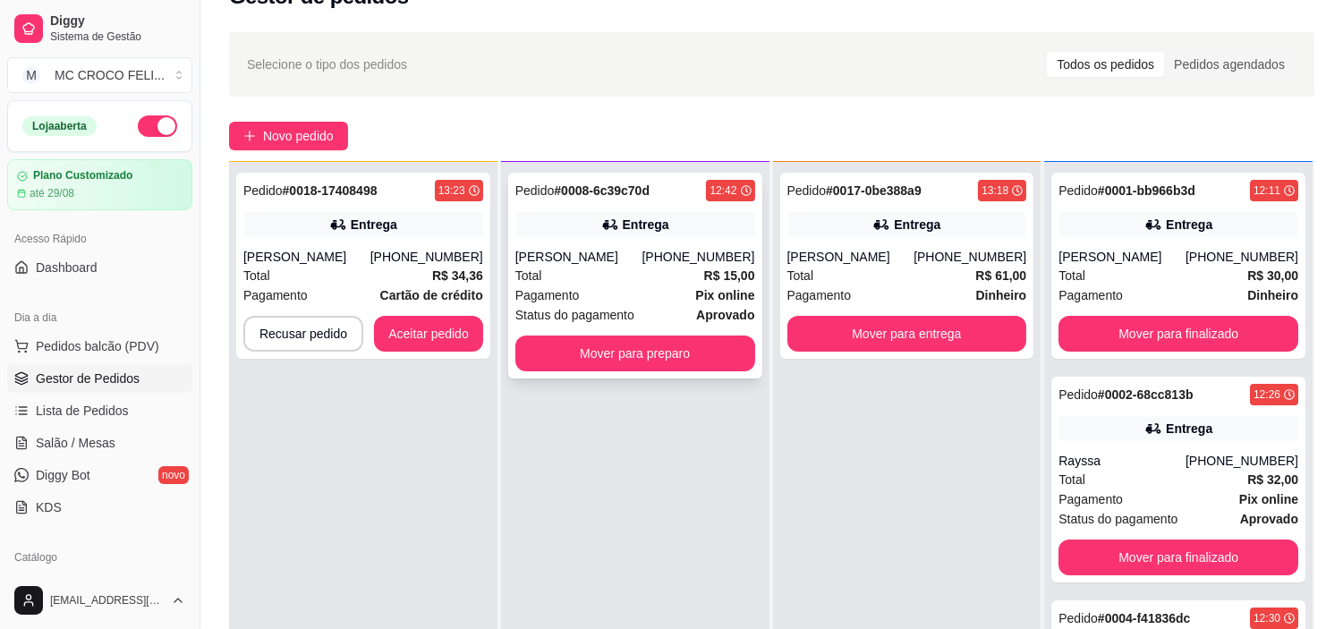
click at [627, 292] on div "Pagamento Pix online" at bounding box center [635, 295] width 240 height 20
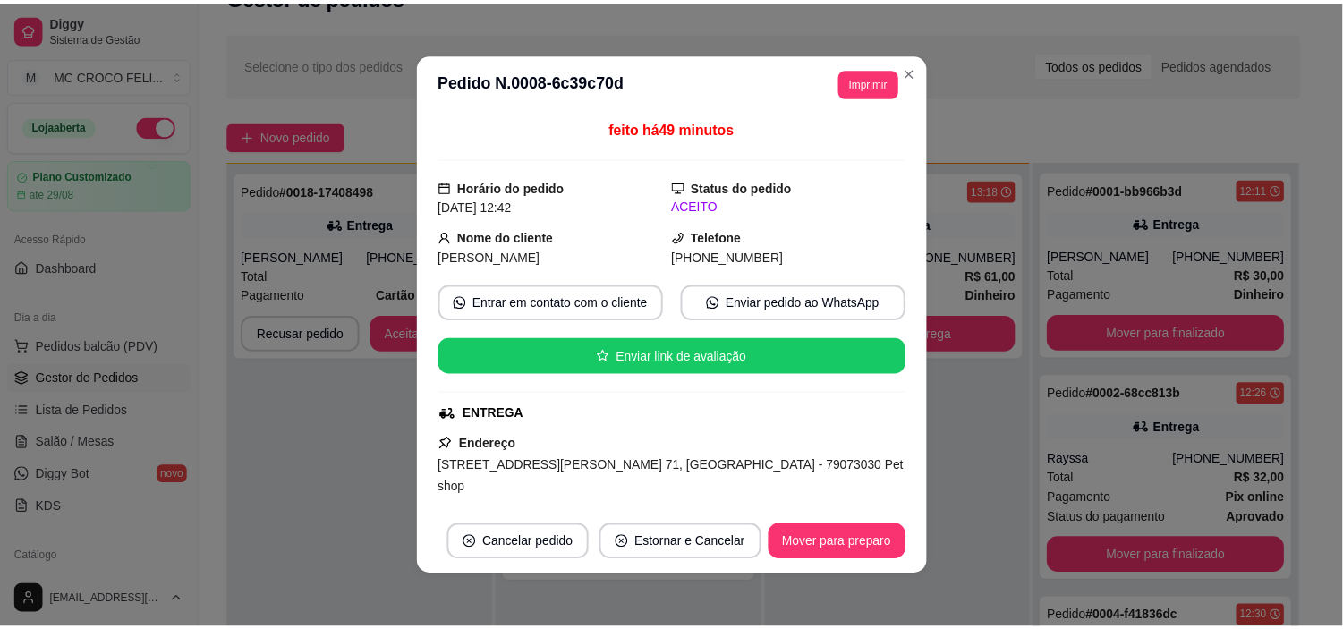
scroll to position [311, 0]
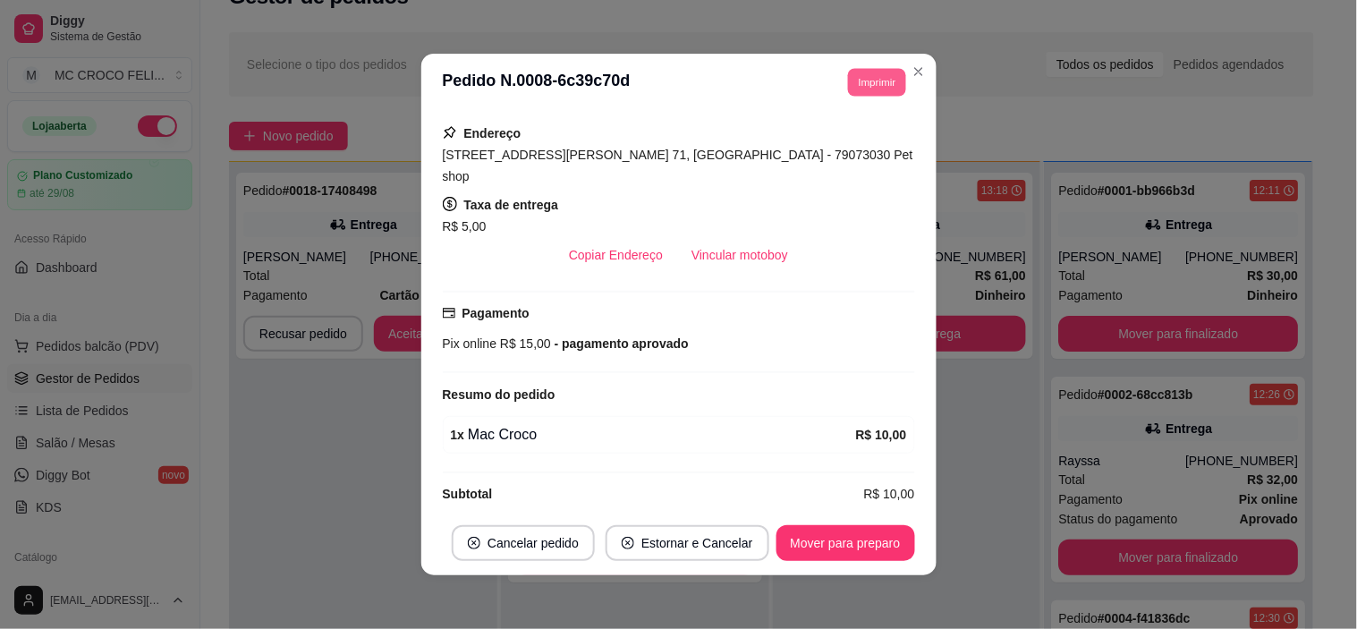
click at [875, 85] on button "Imprimir" at bounding box center [877, 82] width 58 height 28
click at [820, 145] on button "IMPRESSORA" at bounding box center [836, 146] width 125 height 28
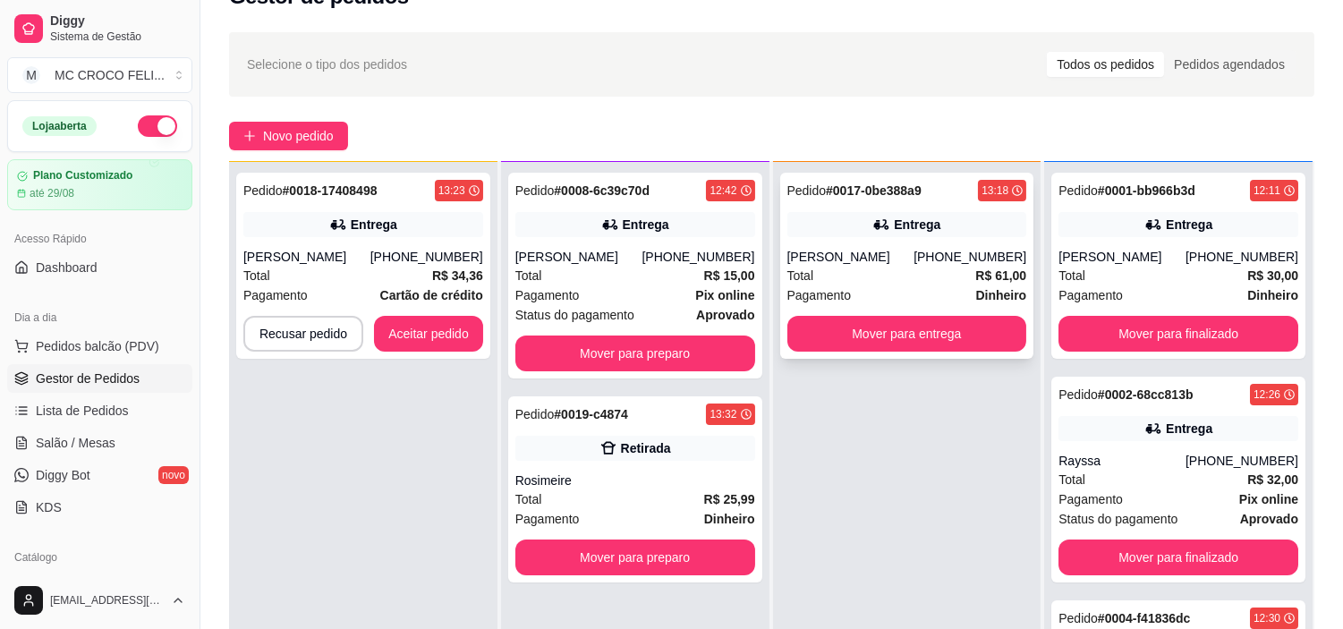
click at [836, 215] on div "Entrega" at bounding box center [907, 224] width 240 height 25
click at [633, 573] on button "Mover para preparo" at bounding box center [635, 557] width 233 height 35
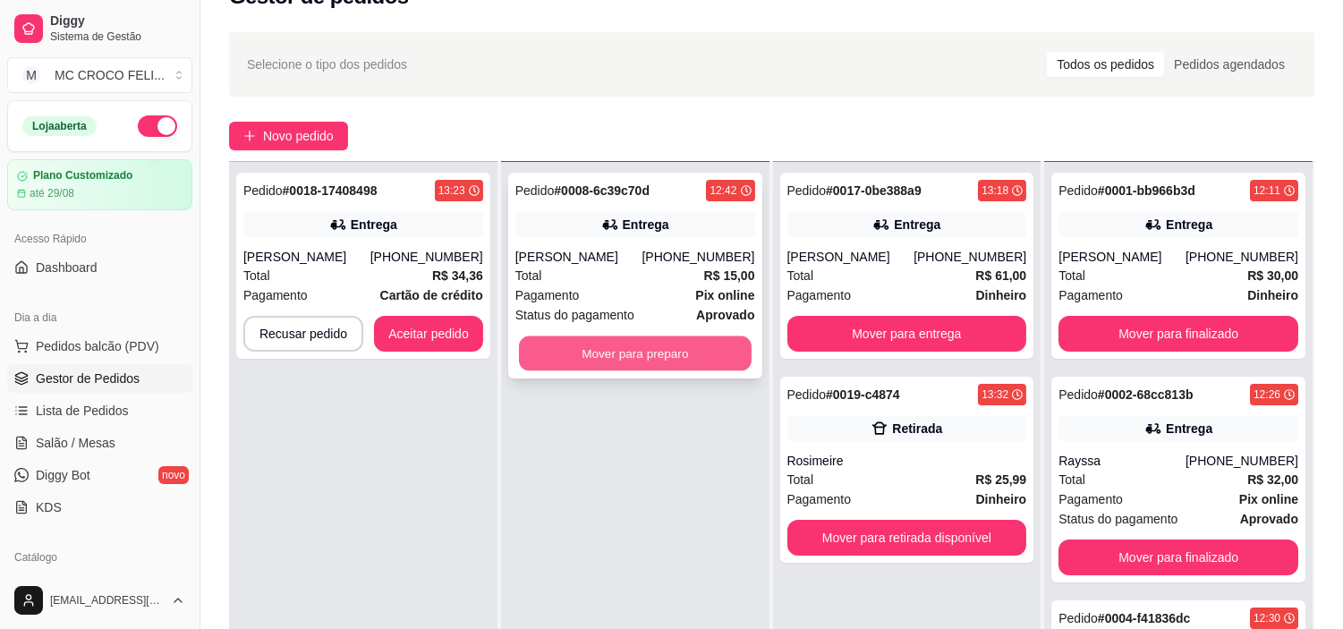
click at [662, 346] on button "Mover para preparo" at bounding box center [635, 353] width 233 height 35
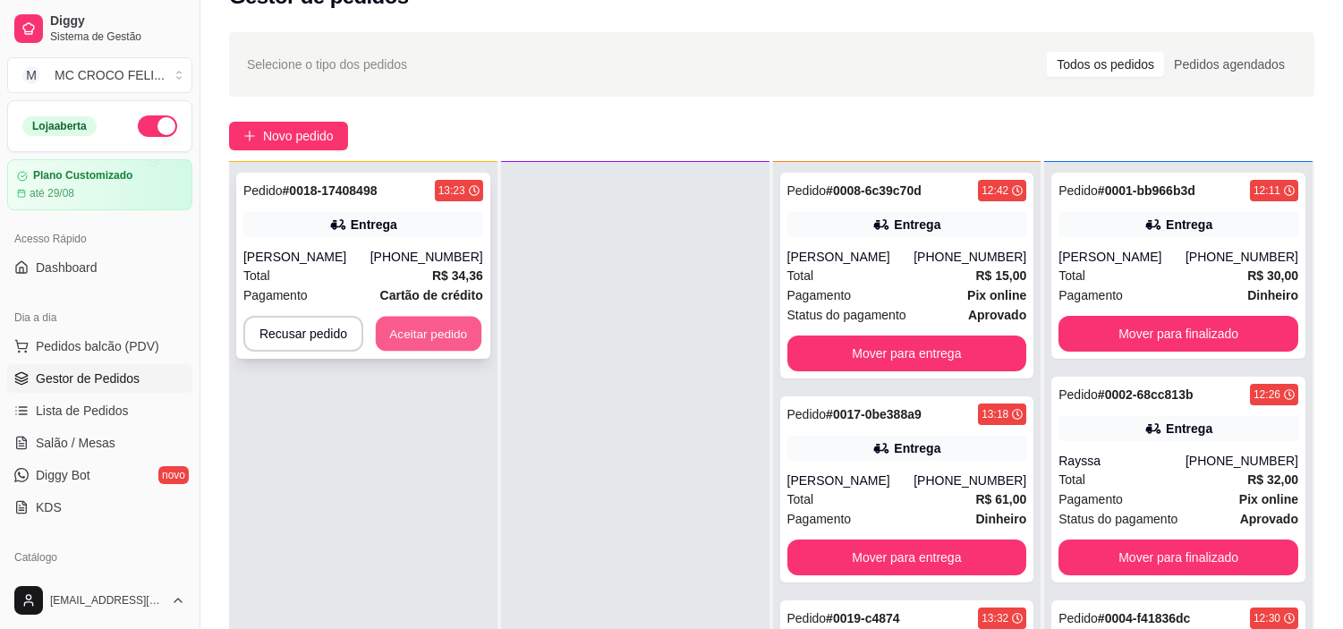
click at [408, 341] on button "Aceitar pedido" at bounding box center [429, 334] width 106 height 35
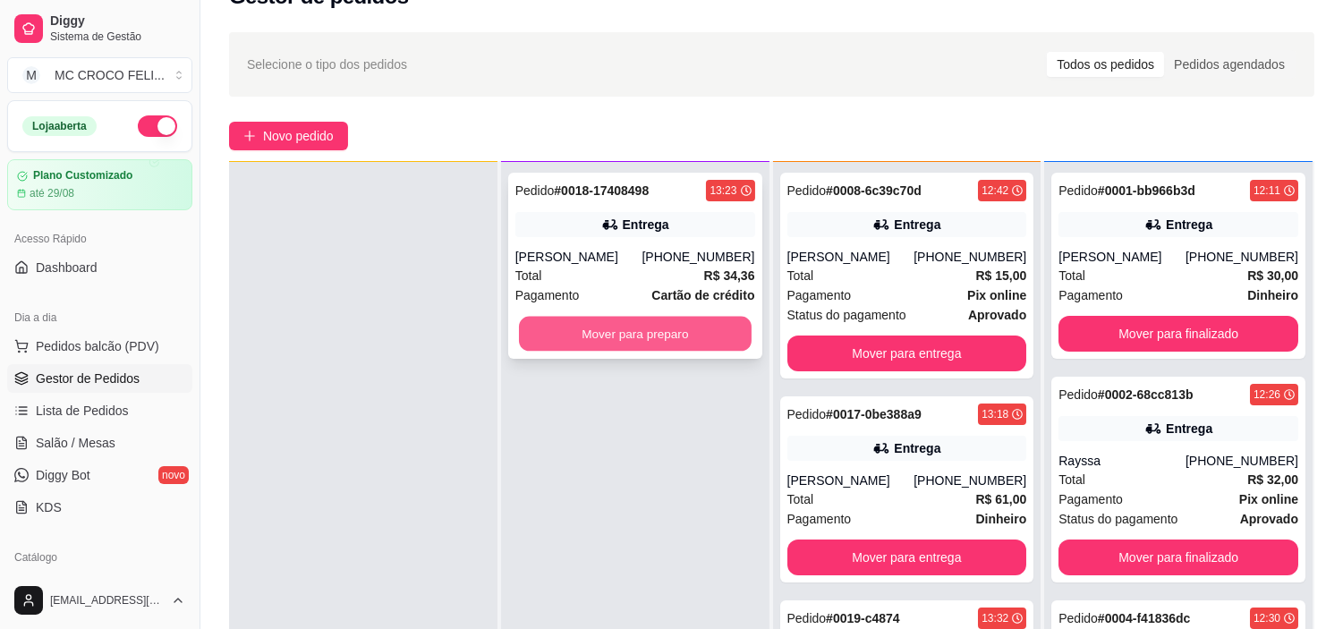
click at [596, 325] on button "Mover para preparo" at bounding box center [635, 334] width 233 height 35
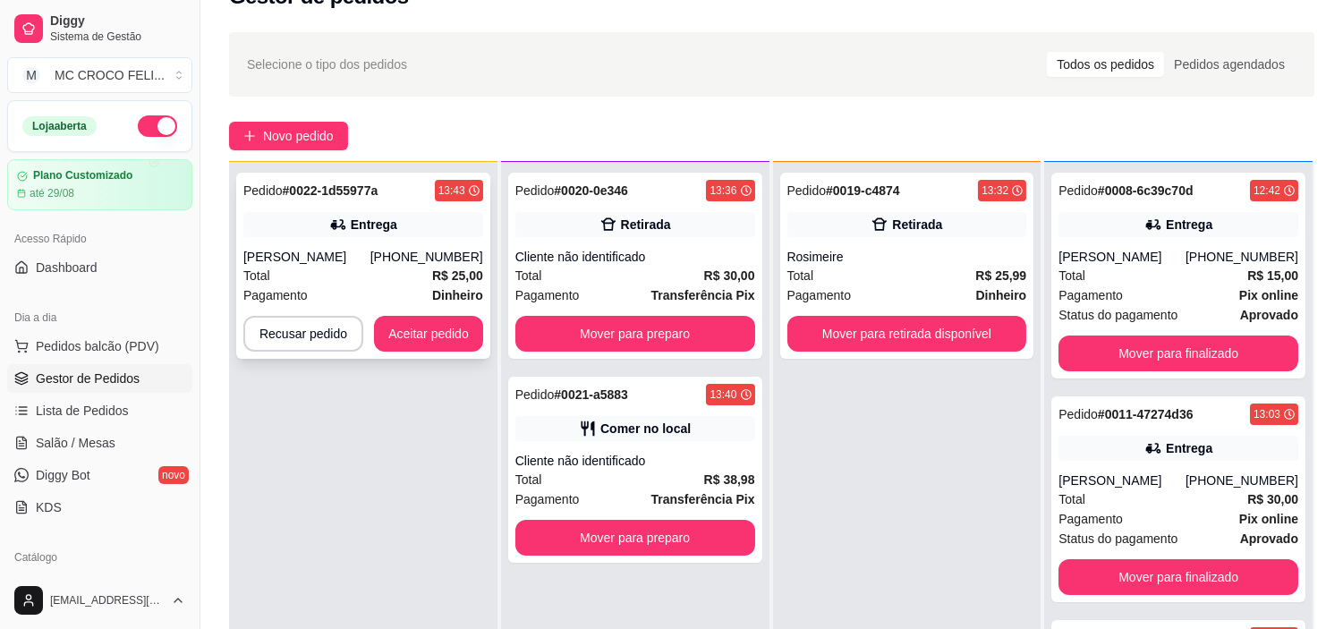
click at [355, 267] on div "Total R$ 25,00" at bounding box center [363, 276] width 240 height 20
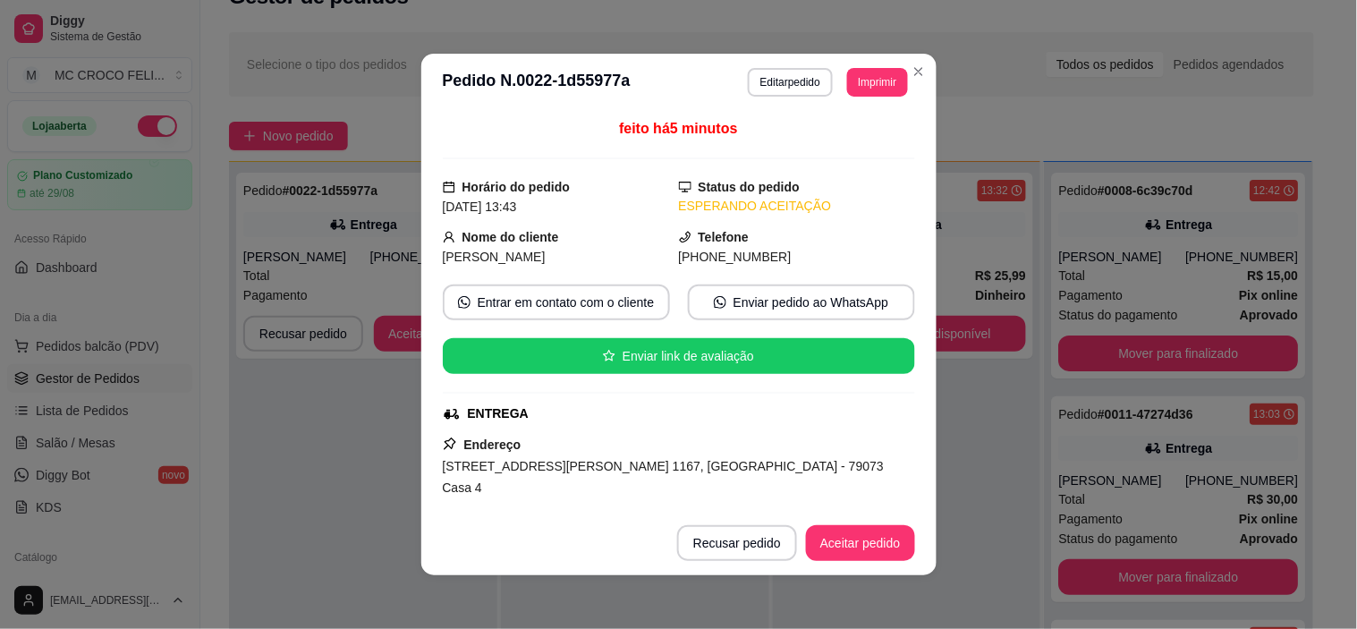
click at [559, 107] on header "**********" at bounding box center [678, 82] width 515 height 57
drag, startPoint x: 559, startPoint y: 107, endPoint x: 718, endPoint y: 83, distance: 160.2
click at [718, 83] on header "**********" at bounding box center [678, 82] width 515 height 57
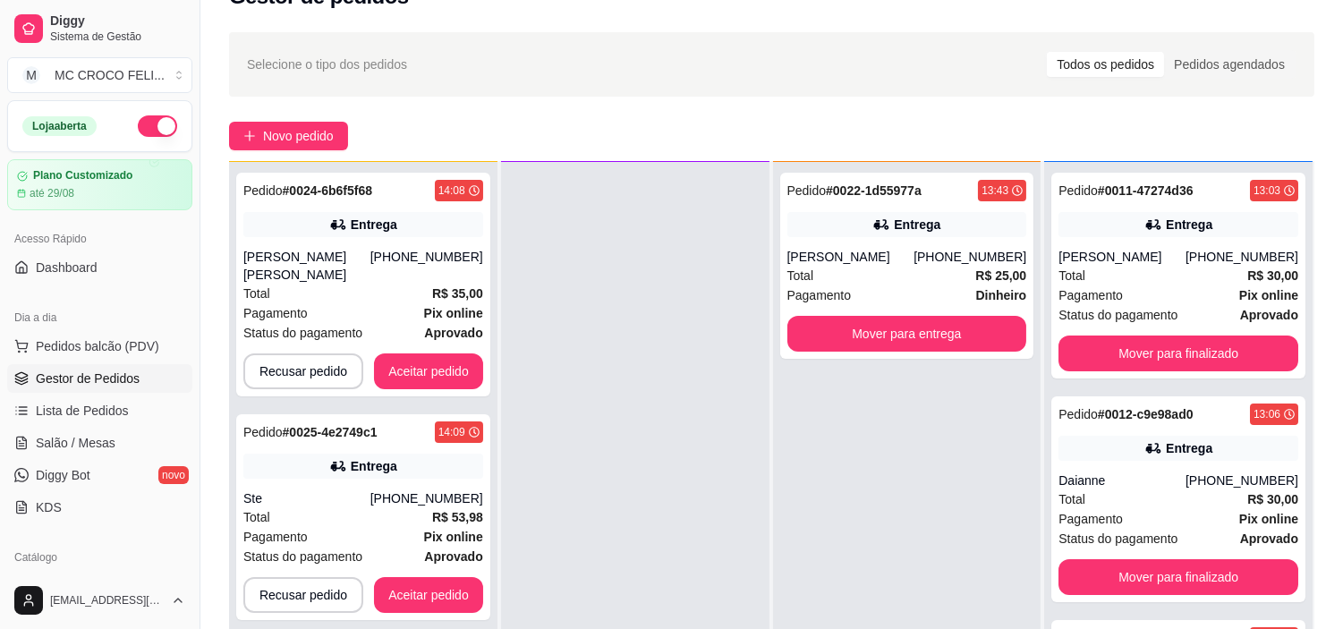
click at [923, 64] on div "Selecione o tipo dos pedidos Todos os pedidos Pedidos agendados" at bounding box center [772, 64] width 1050 height 29
click at [944, 55] on div "Selecione o tipo dos pedidos Todos os pedidos Pedidos agendados" at bounding box center [772, 64] width 1050 height 29
